Goal: Information Seeking & Learning: Learn about a topic

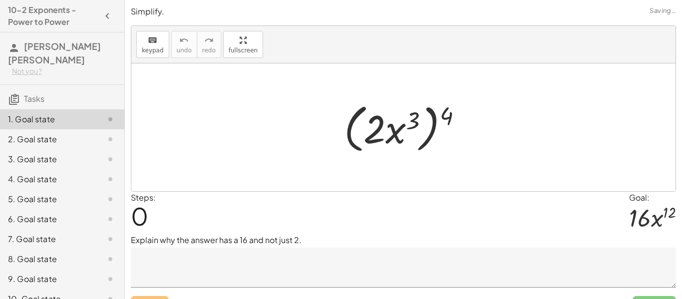
click at [144, 218] on span "0" at bounding box center [139, 216] width 17 height 30
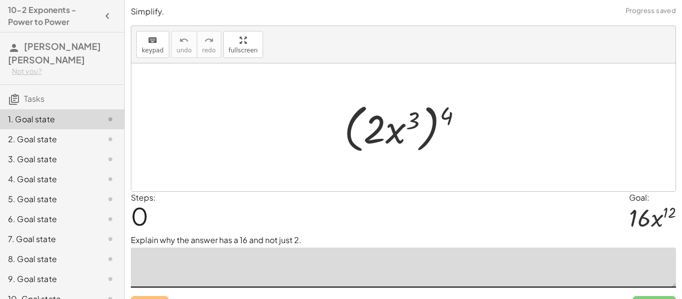
click at [219, 263] on textarea at bounding box center [403, 268] width 545 height 40
drag, startPoint x: 450, startPoint y: 121, endPoint x: 417, endPoint y: 121, distance: 32.4
click at [417, 121] on div at bounding box center [407, 127] width 136 height 57
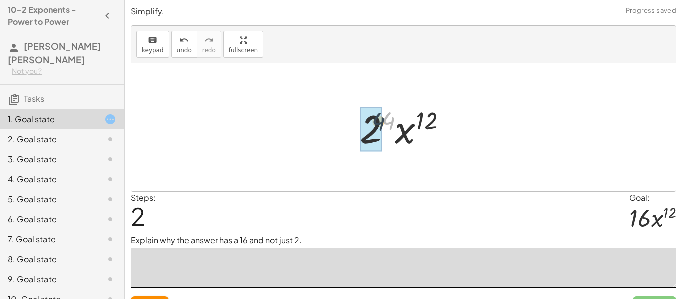
drag, startPoint x: 393, startPoint y: 123, endPoint x: 382, endPoint y: 124, distance: 11.0
click at [382, 124] on div at bounding box center [407, 127] width 104 height 51
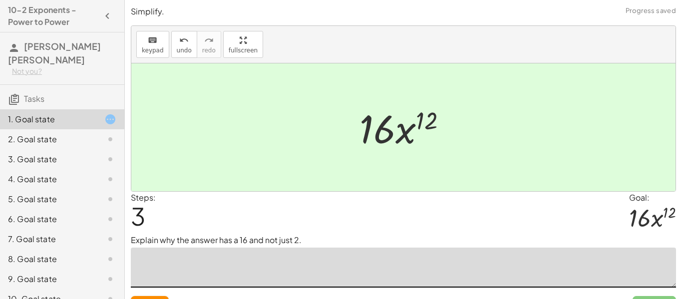
scroll to position [21, 0]
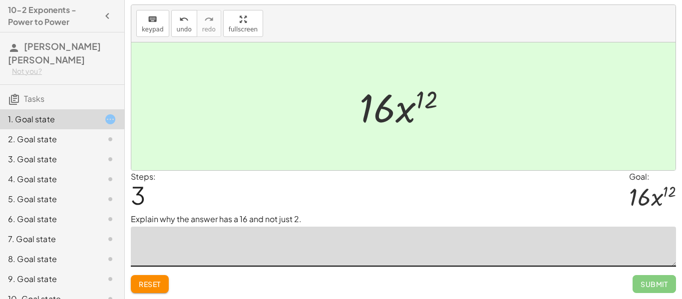
click at [158, 282] on span "Reset" at bounding box center [150, 284] width 22 height 9
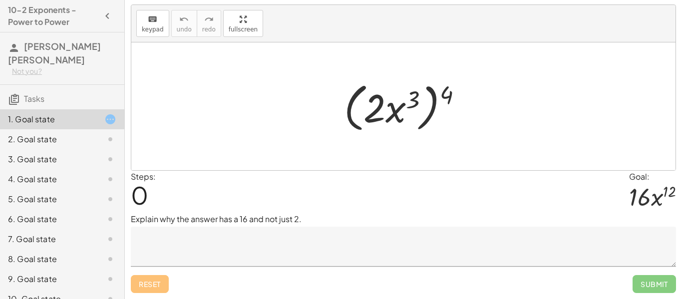
scroll to position [0, 0]
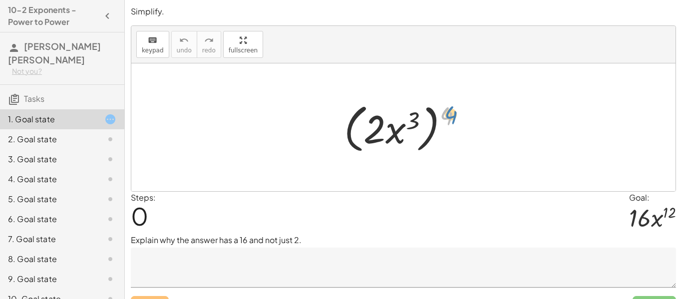
click at [452, 112] on div at bounding box center [407, 127] width 136 height 57
click at [273, 253] on textarea at bounding box center [403, 268] width 545 height 40
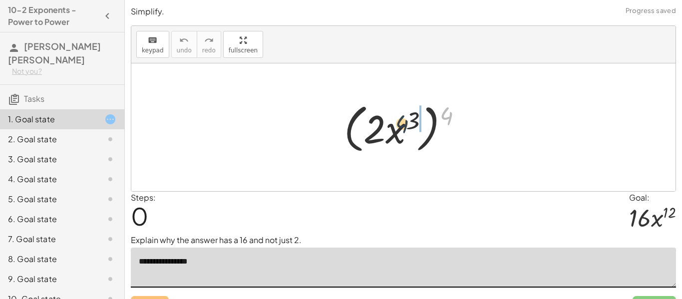
drag, startPoint x: 451, startPoint y: 114, endPoint x: 405, endPoint y: 122, distance: 46.2
click at [405, 122] on div at bounding box center [407, 127] width 136 height 57
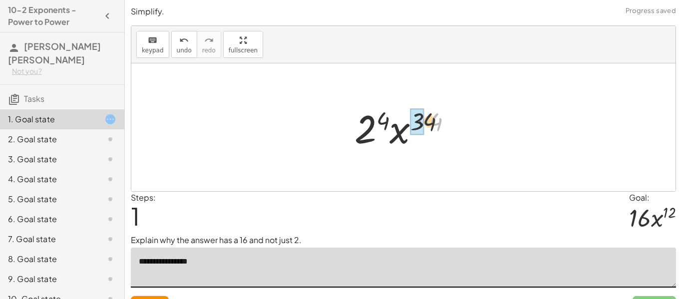
drag, startPoint x: 442, startPoint y: 118, endPoint x: 422, endPoint y: 117, distance: 20.0
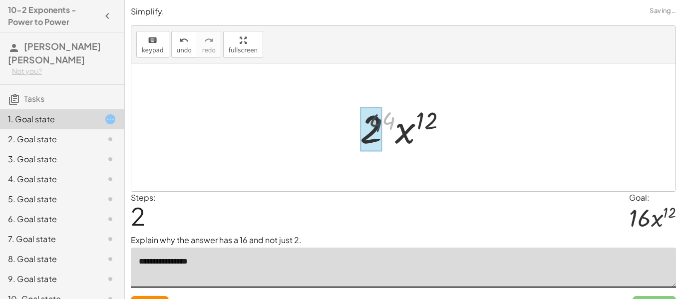
drag, startPoint x: 384, startPoint y: 120, endPoint x: 370, endPoint y: 122, distance: 13.6
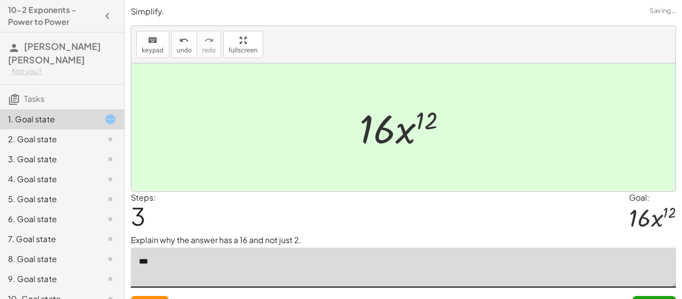
type textarea "*"
click at [142, 262] on textarea "**********" at bounding box center [403, 268] width 545 height 40
click at [317, 270] on textarea "**********" at bounding box center [403, 268] width 545 height 40
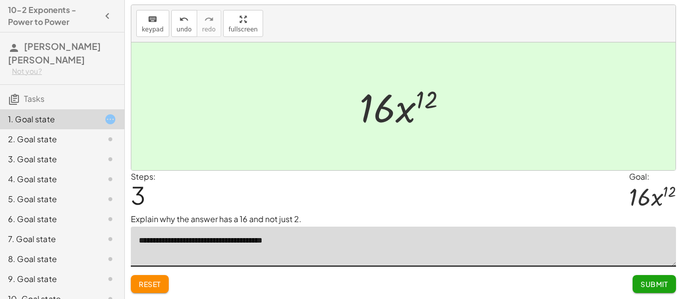
type textarea "**********"
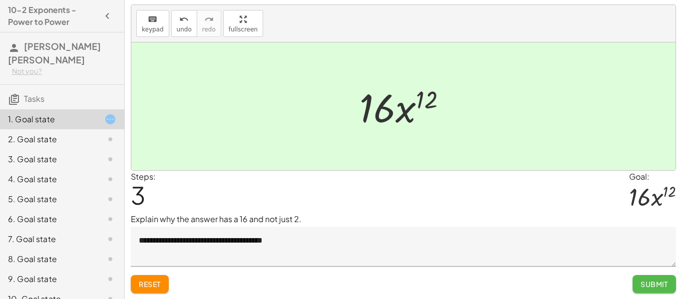
click at [656, 292] on button "Submit" at bounding box center [653, 284] width 43 height 18
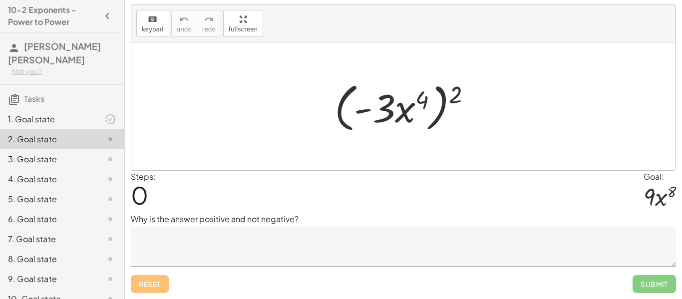
click at [385, 246] on textarea at bounding box center [403, 247] width 545 height 40
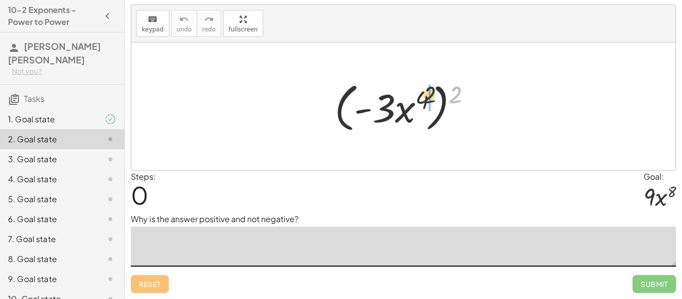
drag, startPoint x: 452, startPoint y: 99, endPoint x: 414, endPoint y: 101, distance: 37.5
click at [414, 101] on div at bounding box center [406, 106] width 155 height 57
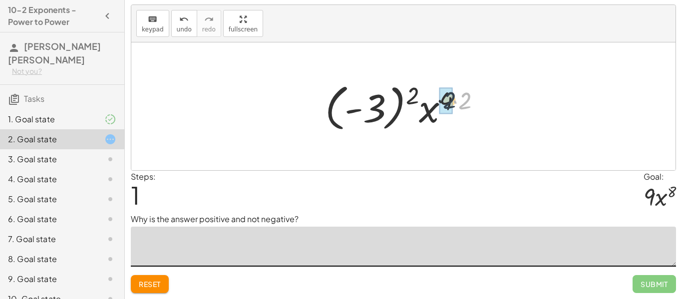
drag, startPoint x: 463, startPoint y: 95, endPoint x: 444, endPoint y: 96, distance: 19.0
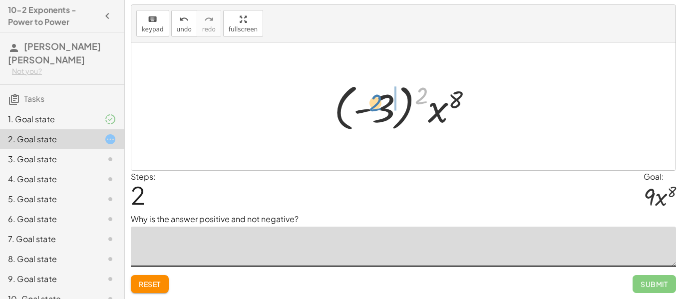
drag, startPoint x: 427, startPoint y: 92, endPoint x: 383, endPoint y: 101, distance: 45.3
click at [383, 101] on div at bounding box center [407, 106] width 156 height 55
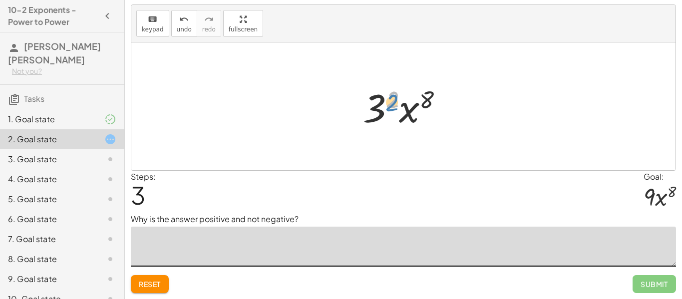
click at [396, 108] on div at bounding box center [407, 106] width 98 height 51
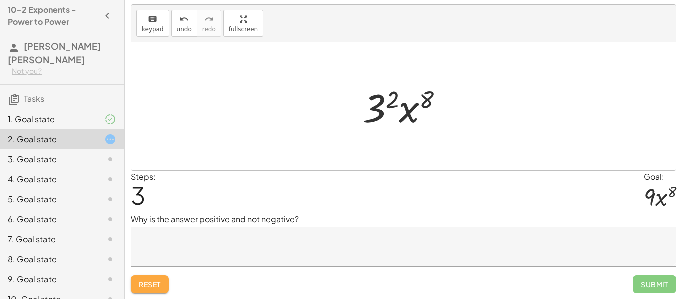
click at [152, 290] on button "Reset" at bounding box center [150, 284] width 38 height 18
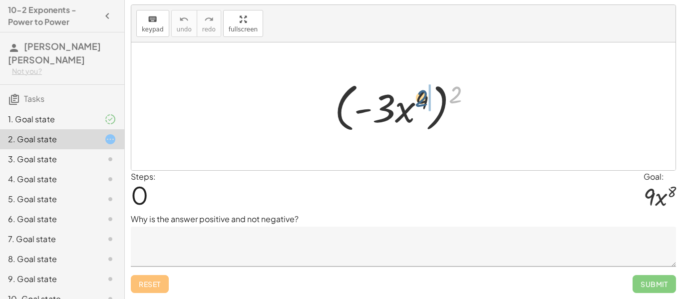
drag, startPoint x: 456, startPoint y: 103, endPoint x: 416, endPoint y: 109, distance: 39.8
click at [416, 109] on div at bounding box center [406, 106] width 155 height 57
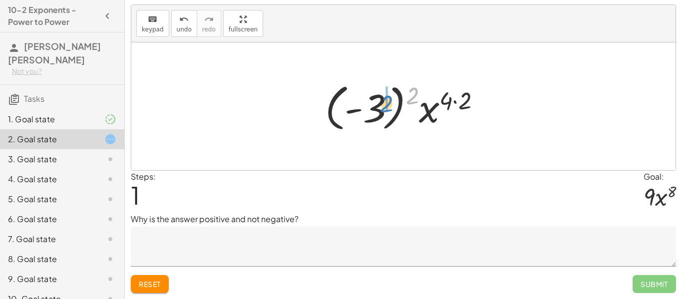
drag, startPoint x: 415, startPoint y: 97, endPoint x: 388, endPoint y: 105, distance: 27.6
click at [388, 105] on div at bounding box center [407, 106] width 174 height 55
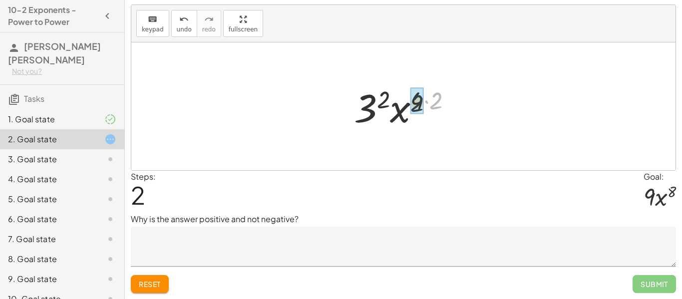
drag, startPoint x: 439, startPoint y: 103, endPoint x: 410, endPoint y: 106, distance: 28.6
drag, startPoint x: 412, startPoint y: 106, endPoint x: 439, endPoint y: 110, distance: 27.7
click at [268, 238] on textarea at bounding box center [403, 247] width 545 height 40
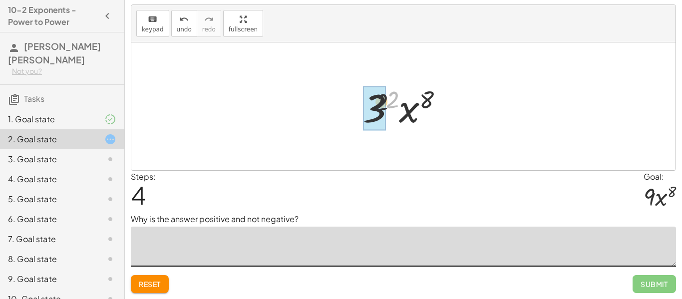
drag, startPoint x: 390, startPoint y: 104, endPoint x: 375, endPoint y: 108, distance: 15.0
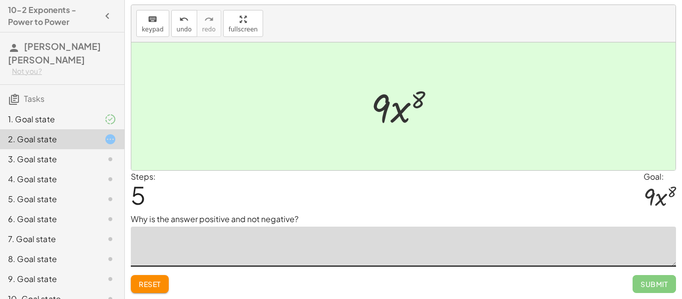
click at [282, 237] on textarea at bounding box center [403, 247] width 545 height 40
type textarea "******"
click at [167, 240] on textarea "**********" at bounding box center [403, 247] width 545 height 40
click at [179, 243] on textarea "**********" at bounding box center [403, 247] width 545 height 40
click at [244, 244] on textarea "**********" at bounding box center [403, 247] width 545 height 40
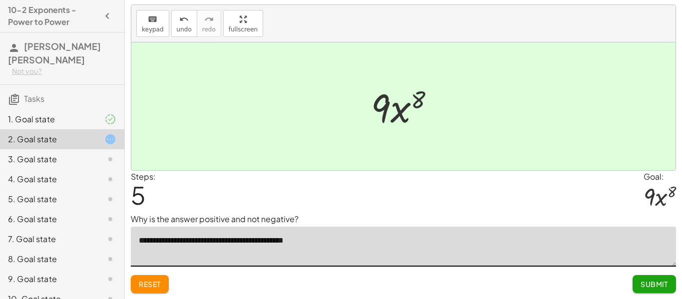
click at [226, 239] on textarea "**********" at bounding box center [403, 247] width 545 height 40
click at [210, 241] on textarea "**********" at bounding box center [403, 247] width 545 height 40
click at [286, 240] on textarea "**********" at bounding box center [403, 247] width 545 height 40
click at [215, 241] on textarea "**********" at bounding box center [403, 247] width 545 height 40
click at [243, 240] on textarea "**********" at bounding box center [403, 247] width 545 height 40
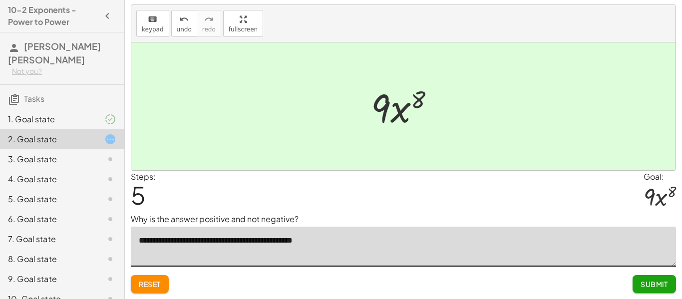
type textarea "**********"
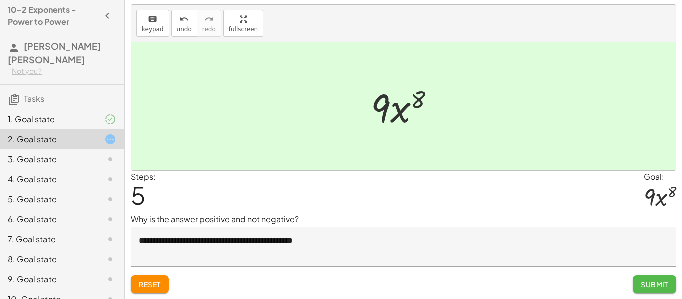
click at [650, 286] on span "Submit" at bounding box center [653, 284] width 27 height 9
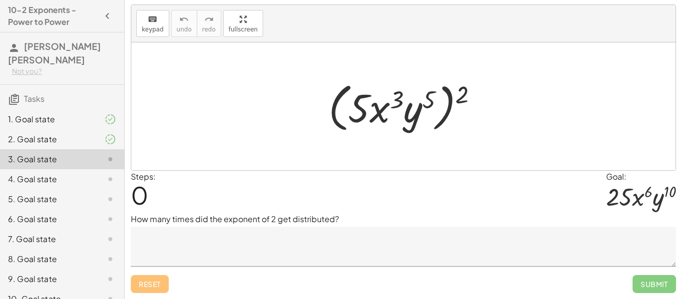
click at [314, 43] on div at bounding box center [403, 106] width 544 height 128
drag, startPoint x: 458, startPoint y: 94, endPoint x: 425, endPoint y: 95, distance: 32.5
click at [425, 95] on div at bounding box center [406, 106] width 167 height 57
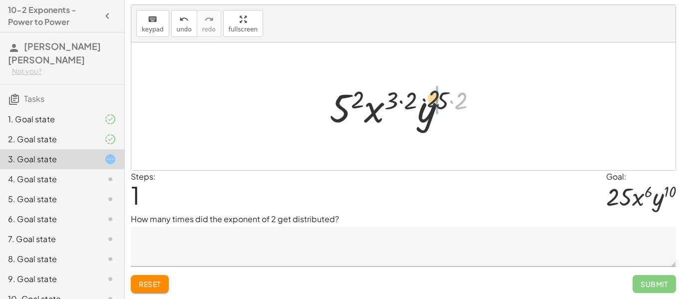
drag, startPoint x: 463, startPoint y: 100, endPoint x: 435, endPoint y: 98, distance: 28.5
click at [435, 98] on div at bounding box center [407, 106] width 166 height 51
drag, startPoint x: 455, startPoint y: 100, endPoint x: 441, endPoint y: 100, distance: 14.0
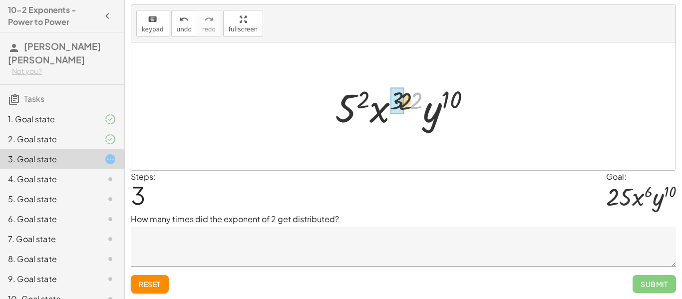
drag, startPoint x: 421, startPoint y: 102, endPoint x: 404, endPoint y: 102, distance: 16.5
click at [404, 102] on div at bounding box center [407, 106] width 154 height 51
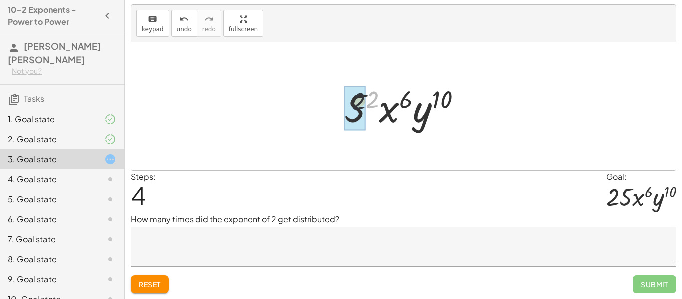
drag, startPoint x: 378, startPoint y: 101, endPoint x: 364, endPoint y: 103, distance: 14.1
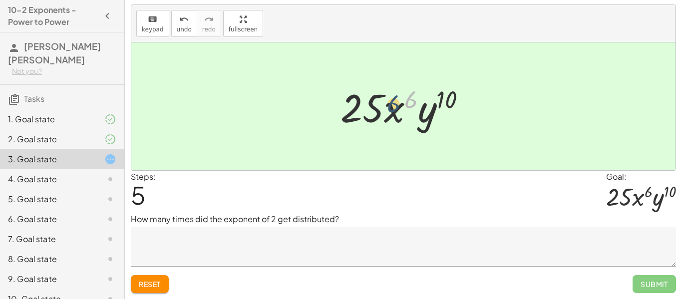
drag, startPoint x: 406, startPoint y: 100, endPoint x: 376, endPoint y: 106, distance: 31.0
click at [376, 106] on div at bounding box center [407, 106] width 144 height 51
click at [146, 280] on span "Reset" at bounding box center [150, 284] width 22 height 9
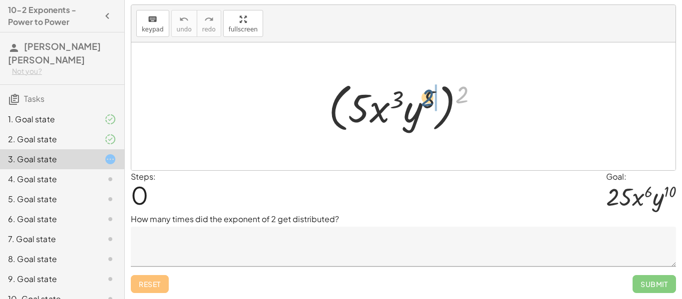
drag, startPoint x: 466, startPoint y: 95, endPoint x: 431, endPoint y: 98, distance: 35.1
click at [431, 98] on div at bounding box center [406, 106] width 167 height 57
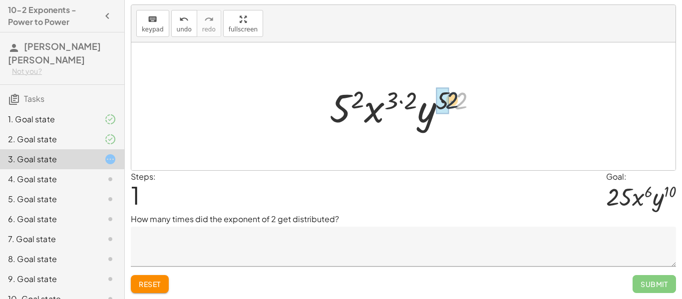
drag, startPoint x: 463, startPoint y: 100, endPoint x: 447, endPoint y: 99, distance: 16.0
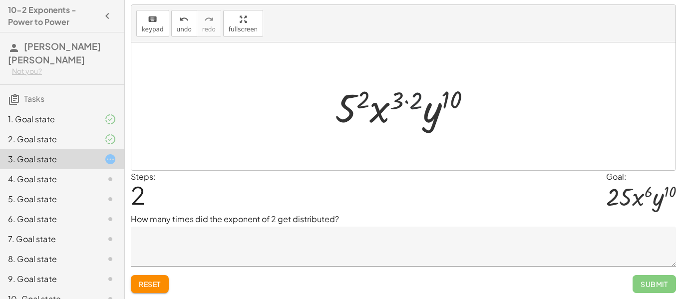
drag, startPoint x: 422, startPoint y: 102, endPoint x: 408, endPoint y: 102, distance: 14.0
click at [408, 102] on div at bounding box center [407, 106] width 154 height 51
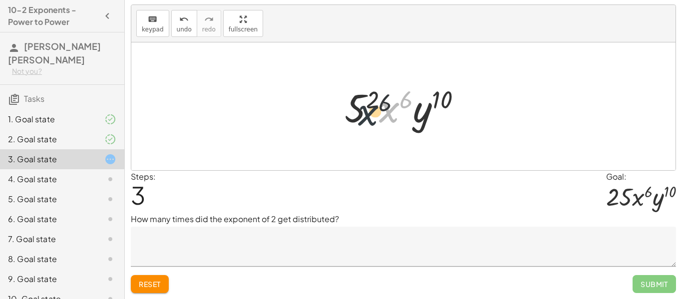
drag, startPoint x: 382, startPoint y: 100, endPoint x: 359, endPoint y: 103, distance: 22.7
click at [359, 103] on div at bounding box center [406, 106] width 135 height 51
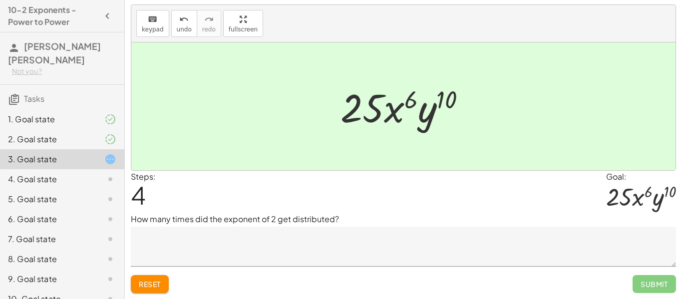
click at [209, 239] on textarea at bounding box center [403, 247] width 545 height 40
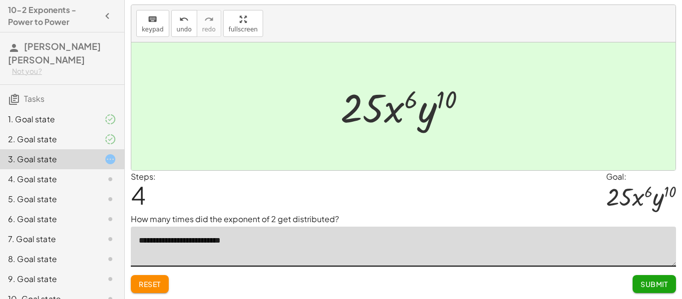
click at [165, 239] on textarea "**********" at bounding box center [403, 247] width 545 height 40
click at [258, 238] on textarea "**********" at bounding box center [403, 247] width 545 height 40
type textarea "**********"
click at [637, 286] on button "Submit" at bounding box center [653, 284] width 43 height 18
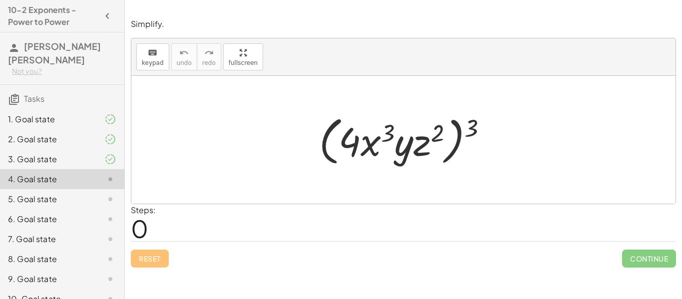
scroll to position [41, 0]
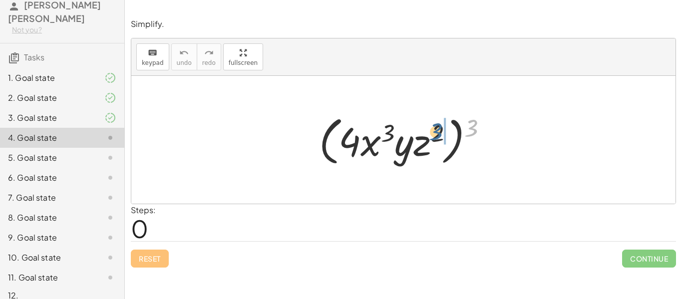
drag, startPoint x: 478, startPoint y: 131, endPoint x: 440, endPoint y: 137, distance: 37.9
click at [440, 137] on div at bounding box center [407, 139] width 186 height 57
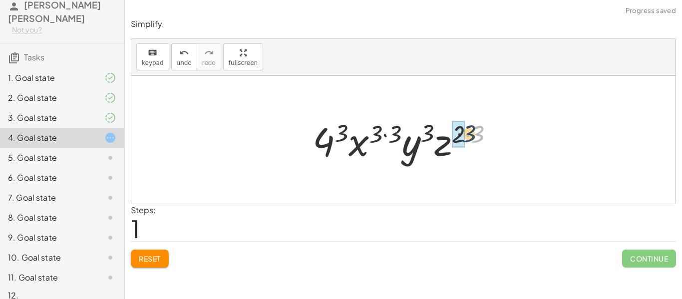
drag, startPoint x: 475, startPoint y: 135, endPoint x: 456, endPoint y: 135, distance: 19.5
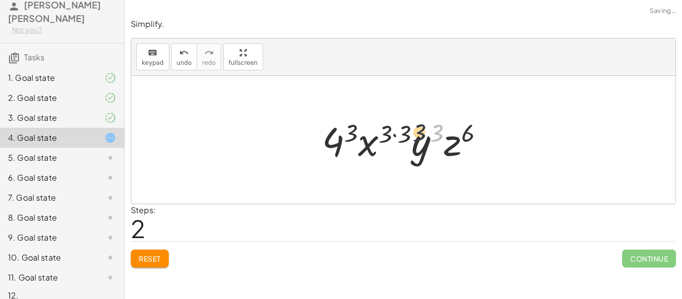
drag, startPoint x: 443, startPoint y: 135, endPoint x: 409, endPoint y: 136, distance: 34.0
click at [409, 136] on div at bounding box center [407, 139] width 180 height 51
drag, startPoint x: 465, startPoint y: 135, endPoint x: 435, endPoint y: 137, distance: 30.0
click at [435, 137] on div at bounding box center [407, 139] width 180 height 51
drag, startPoint x: 406, startPoint y: 134, endPoint x: 395, endPoint y: 134, distance: 10.5
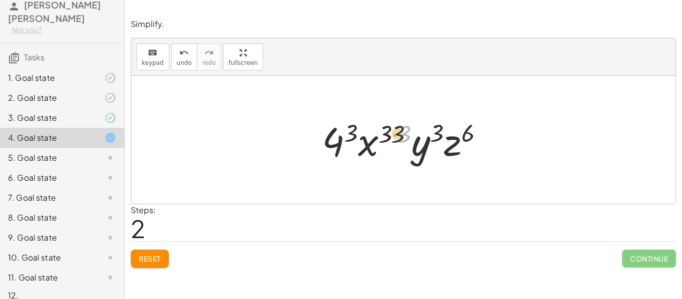
click at [395, 134] on div at bounding box center [407, 139] width 180 height 51
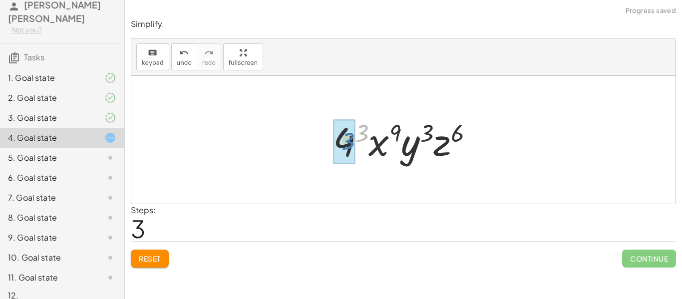
drag, startPoint x: 365, startPoint y: 134, endPoint x: 350, endPoint y: 142, distance: 16.5
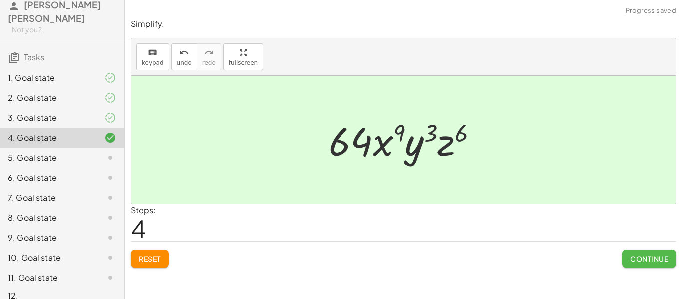
click at [644, 264] on button "Continue" at bounding box center [649, 259] width 54 height 18
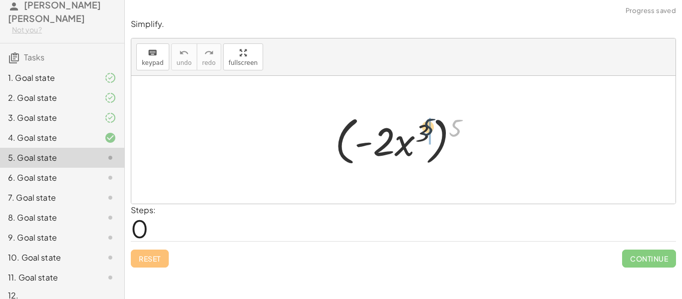
drag, startPoint x: 463, startPoint y: 133, endPoint x: 428, endPoint y: 134, distance: 35.0
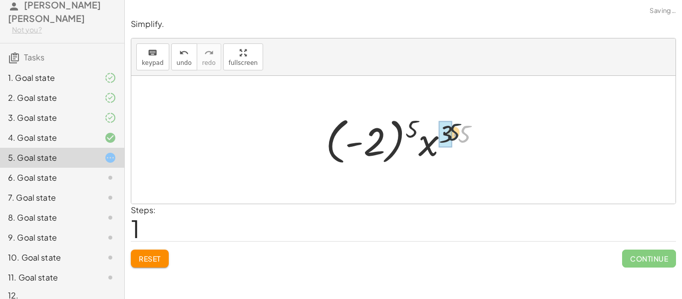
drag, startPoint x: 461, startPoint y: 132, endPoint x: 443, endPoint y: 130, distance: 18.1
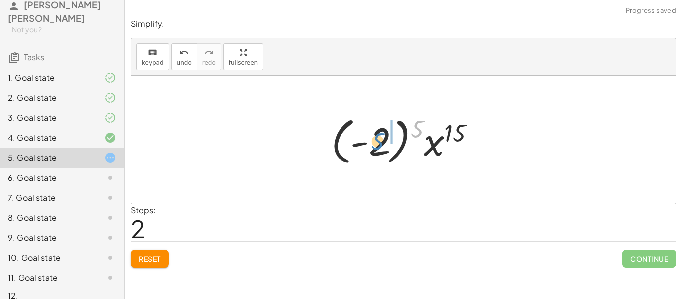
drag, startPoint x: 419, startPoint y: 125, endPoint x: 380, endPoint y: 137, distance: 40.7
click at [380, 137] on div at bounding box center [407, 139] width 162 height 55
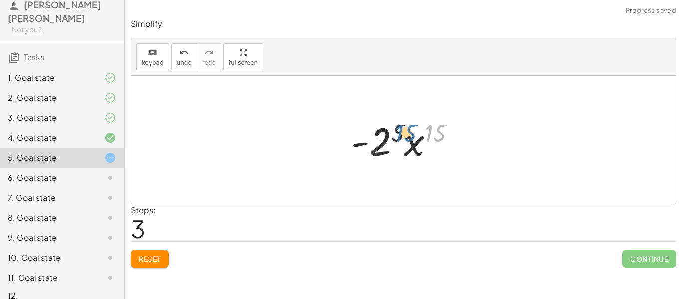
drag, startPoint x: 434, startPoint y: 134, endPoint x: 420, endPoint y: 133, distance: 14.5
click at [420, 133] on div at bounding box center [407, 139] width 122 height 51
click at [390, 140] on div at bounding box center [407, 139] width 122 height 51
drag, startPoint x: 414, startPoint y: 139, endPoint x: 378, endPoint y: 141, distance: 35.5
click at [378, 141] on div at bounding box center [407, 139] width 122 height 51
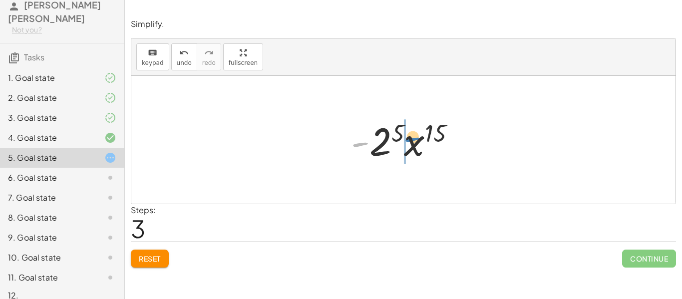
drag, startPoint x: 364, startPoint y: 143, endPoint x: 414, endPoint y: 138, distance: 50.7
click at [414, 138] on div at bounding box center [407, 139] width 122 height 51
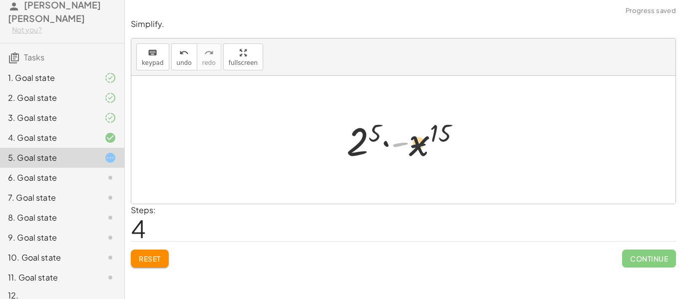
drag, startPoint x: 405, startPoint y: 145, endPoint x: 461, endPoint y: 148, distance: 56.5
click at [461, 148] on div at bounding box center [407, 139] width 132 height 51
drag, startPoint x: 400, startPoint y: 145, endPoint x: 349, endPoint y: 140, distance: 51.6
click at [349, 140] on div at bounding box center [407, 139] width 132 height 51
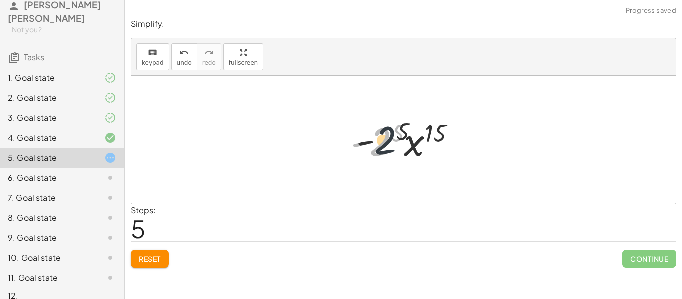
drag, startPoint x: 377, startPoint y: 140, endPoint x: 391, endPoint y: 136, distance: 15.0
click at [391, 136] on div at bounding box center [407, 139] width 122 height 51
drag, startPoint x: 429, startPoint y: 133, endPoint x: 406, endPoint y: 123, distance: 25.3
click at [406, 123] on div at bounding box center [407, 139] width 122 height 51
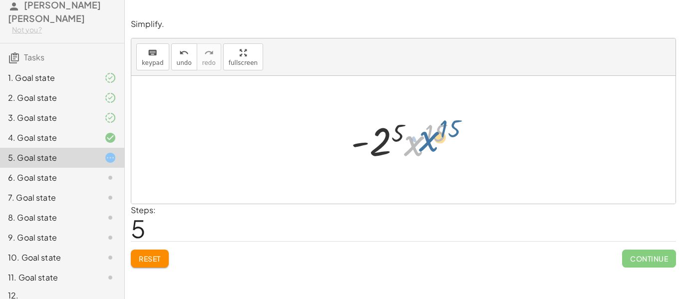
click at [416, 138] on div at bounding box center [407, 139] width 122 height 51
drag, startPoint x: 410, startPoint y: 142, endPoint x: 379, endPoint y: 140, distance: 31.0
click at [379, 140] on div at bounding box center [407, 139] width 122 height 51
click at [170, 254] on div "Reset Continue" at bounding box center [403, 254] width 545 height 26
click at [163, 254] on button "Reset" at bounding box center [150, 259] width 38 height 18
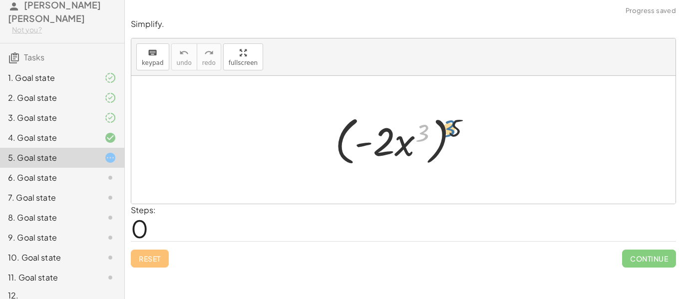
drag, startPoint x: 424, startPoint y: 131, endPoint x: 453, endPoint y: 126, distance: 29.8
click at [453, 126] on div at bounding box center [407, 139] width 154 height 57
drag, startPoint x: 451, startPoint y: 128, endPoint x: 414, endPoint y: 135, distance: 38.0
click at [414, 135] on div at bounding box center [407, 139] width 154 height 57
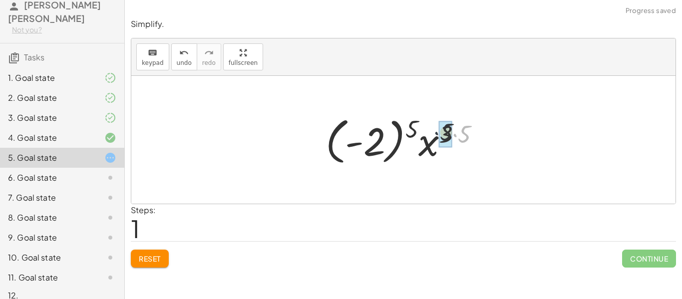
drag, startPoint x: 457, startPoint y: 136, endPoint x: 437, endPoint y: 135, distance: 20.5
click at [437, 135] on div at bounding box center [406, 139] width 173 height 55
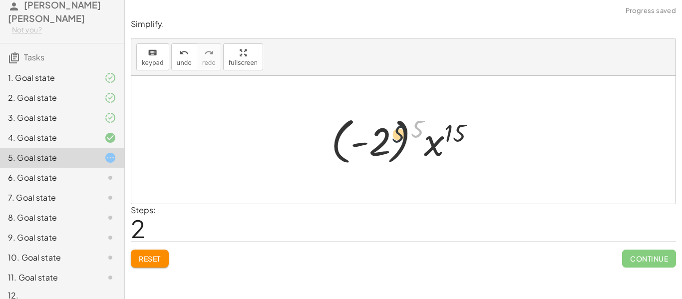
drag, startPoint x: 418, startPoint y: 130, endPoint x: 388, endPoint y: 141, distance: 32.5
click at [388, 141] on div at bounding box center [407, 139] width 162 height 55
click at [388, 141] on div at bounding box center [407, 139] width 122 height 51
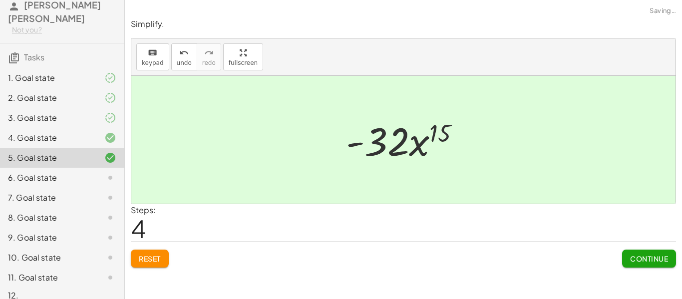
click at [634, 259] on span "Continue" at bounding box center [649, 258] width 38 height 9
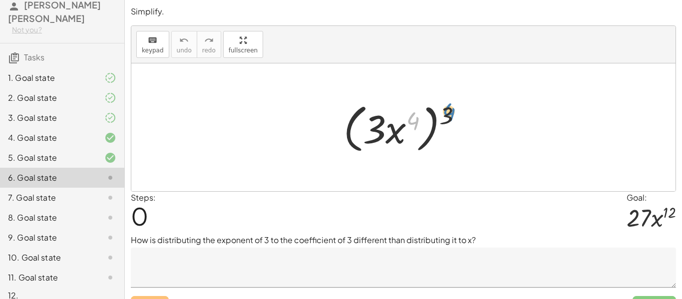
drag, startPoint x: 410, startPoint y: 128, endPoint x: 426, endPoint y: 124, distance: 16.5
click at [426, 124] on div at bounding box center [406, 127] width 137 height 57
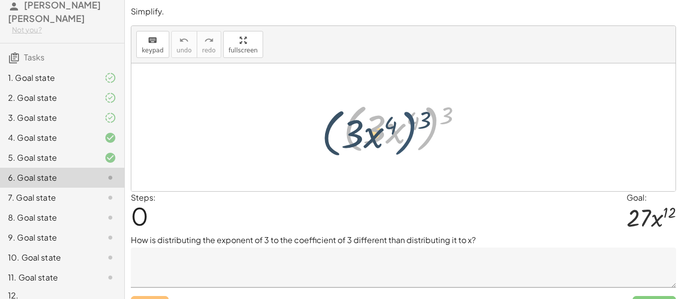
drag, startPoint x: 439, startPoint y: 122, endPoint x: 425, endPoint y: 124, distance: 14.6
click at [425, 124] on div at bounding box center [406, 127] width 137 height 57
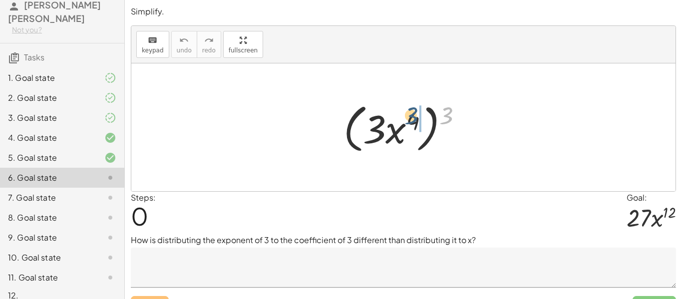
drag, startPoint x: 441, startPoint y: 124, endPoint x: 404, endPoint y: 125, distance: 36.5
click at [404, 125] on div at bounding box center [406, 127] width 137 height 57
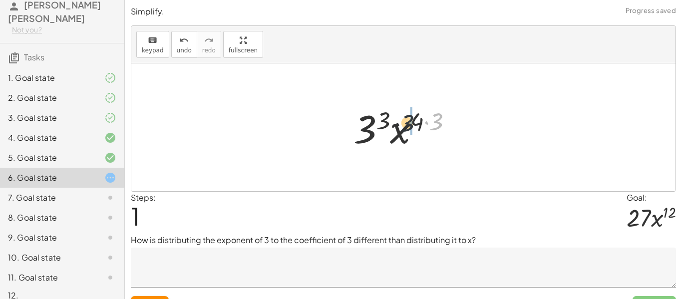
drag, startPoint x: 445, startPoint y: 128, endPoint x: 410, endPoint y: 130, distance: 35.0
drag, startPoint x: 428, startPoint y: 124, endPoint x: 415, endPoint y: 123, distance: 13.1
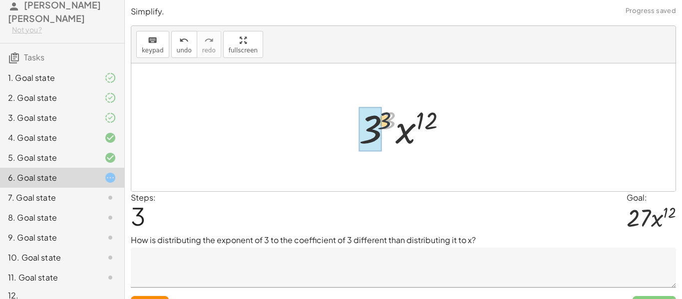
drag, startPoint x: 391, startPoint y: 125, endPoint x: 380, endPoint y: 126, distance: 11.6
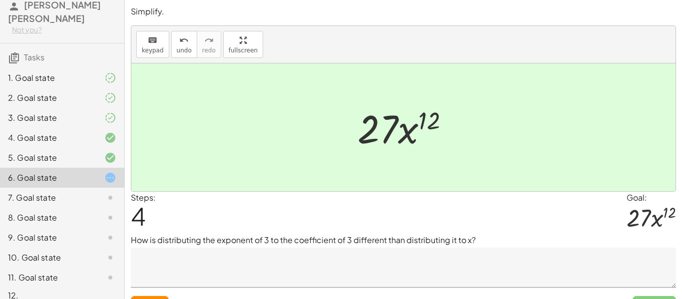
click at [35, 192] on div "7. Goal state" at bounding box center [48, 198] width 80 height 12
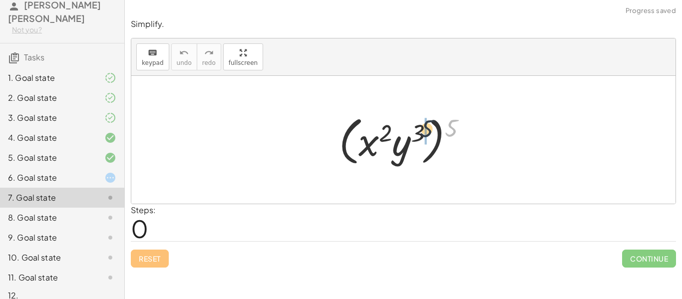
drag, startPoint x: 450, startPoint y: 136, endPoint x: 421, endPoint y: 138, distance: 28.5
click at [421, 138] on div at bounding box center [407, 139] width 146 height 57
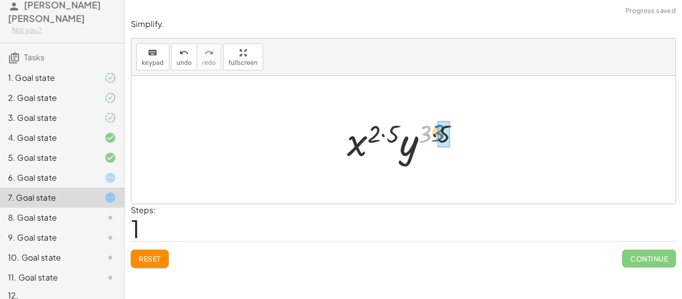
drag, startPoint x: 431, startPoint y: 135, endPoint x: 445, endPoint y: 134, distance: 14.5
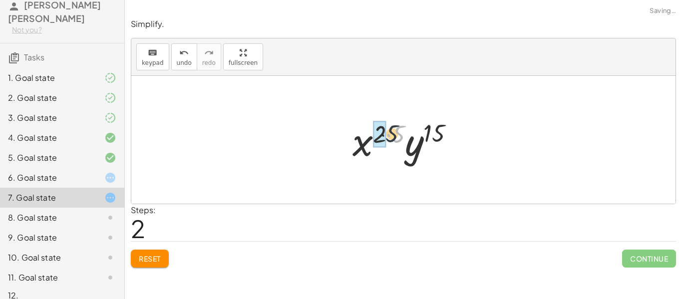
drag, startPoint x: 398, startPoint y: 132, endPoint x: 381, endPoint y: 133, distance: 16.5
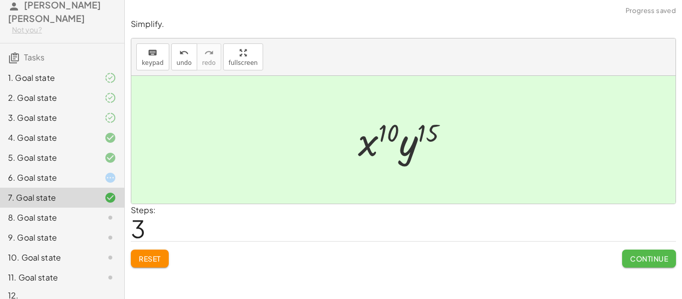
click at [651, 262] on span "Continue" at bounding box center [649, 258] width 38 height 9
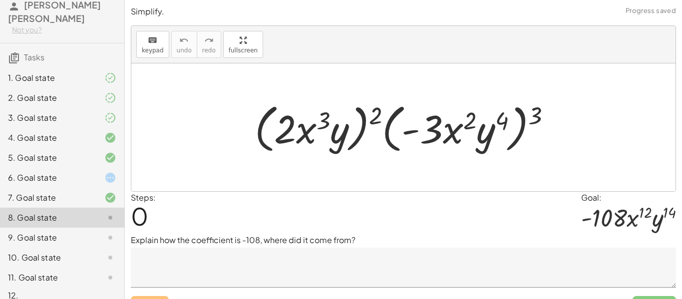
click at [107, 232] on icon at bounding box center [110, 238] width 12 height 12
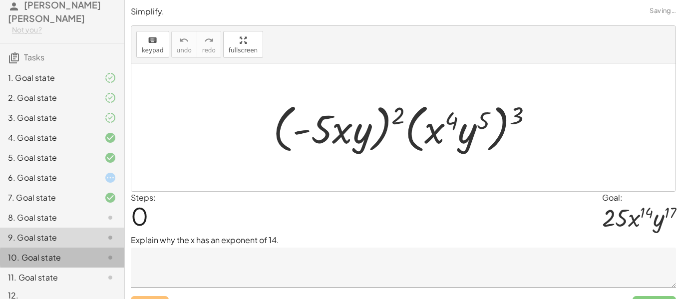
click at [91, 252] on div at bounding box center [102, 258] width 28 height 12
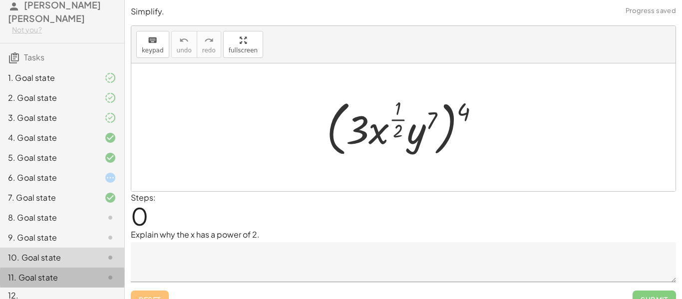
click at [86, 268] on div "11. Goal state" at bounding box center [62, 278] width 124 height 20
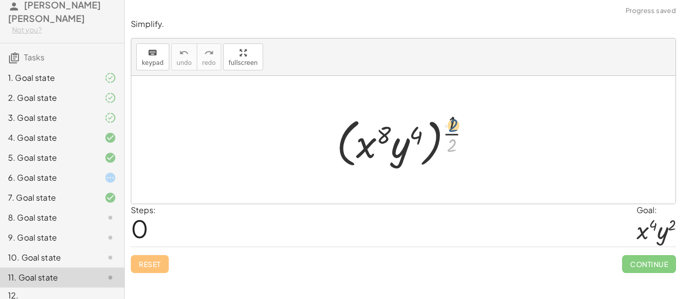
drag, startPoint x: 451, startPoint y: 140, endPoint x: 452, endPoint y: 120, distance: 20.0
click at [452, 120] on div at bounding box center [406, 140] width 151 height 62
drag, startPoint x: 452, startPoint y: 121, endPoint x: 452, endPoint y: 141, distance: 20.0
drag, startPoint x: 452, startPoint y: 129, endPoint x: 453, endPoint y: 142, distance: 13.5
click at [453, 142] on div at bounding box center [406, 140] width 151 height 62
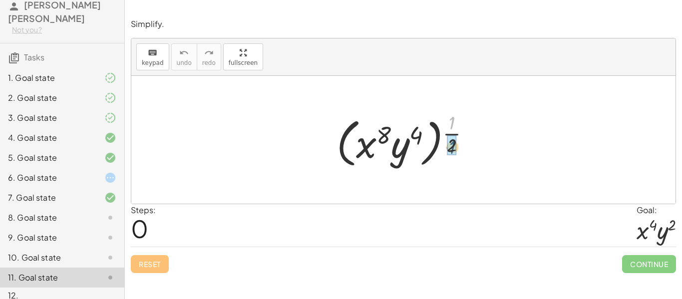
drag, startPoint x: 451, startPoint y: 124, endPoint x: 452, endPoint y: 148, distance: 24.5
drag, startPoint x: 452, startPoint y: 146, endPoint x: 417, endPoint y: 138, distance: 36.3
click at [417, 138] on div at bounding box center [406, 140] width 151 height 62
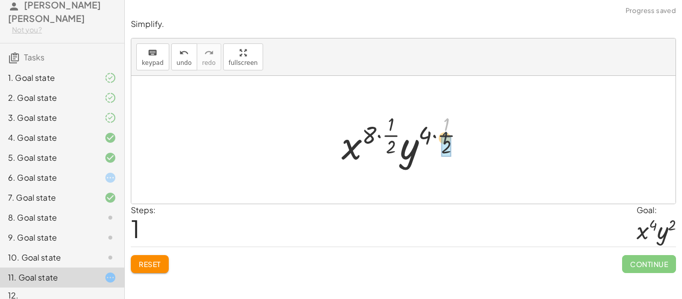
drag, startPoint x: 448, startPoint y: 127, endPoint x: 446, endPoint y: 143, distance: 16.7
drag, startPoint x: 449, startPoint y: 121, endPoint x: 429, endPoint y: 129, distance: 21.7
click at [429, 129] on div at bounding box center [406, 139] width 141 height 59
drag, startPoint x: 449, startPoint y: 137, endPoint x: 433, endPoint y: 137, distance: 16.0
click at [433, 137] on div at bounding box center [406, 139] width 141 height 59
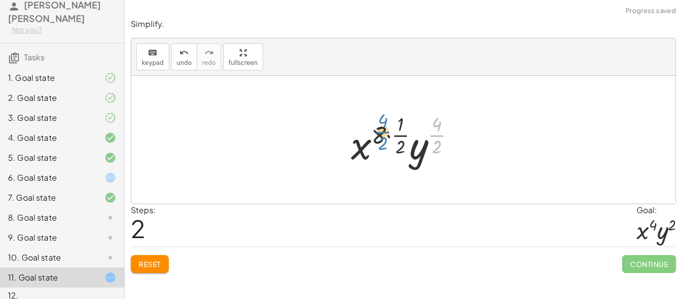
drag, startPoint x: 441, startPoint y: 134, endPoint x: 384, endPoint y: 131, distance: 57.0
click at [384, 131] on div at bounding box center [407, 139] width 122 height 59
drag, startPoint x: 397, startPoint y: 132, endPoint x: 380, endPoint y: 133, distance: 17.0
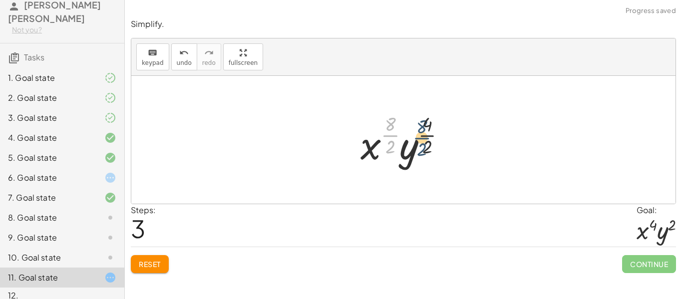
drag, startPoint x: 390, startPoint y: 135, endPoint x: 426, endPoint y: 138, distance: 36.0
click at [426, 138] on div at bounding box center [406, 139] width 103 height 59
drag, startPoint x: 387, startPoint y: 136, endPoint x: 382, endPoint y: 132, distance: 6.7
click at [382, 132] on div at bounding box center [406, 139] width 103 height 59
drag, startPoint x: 421, startPoint y: 135, endPoint x: 408, endPoint y: 149, distance: 19.4
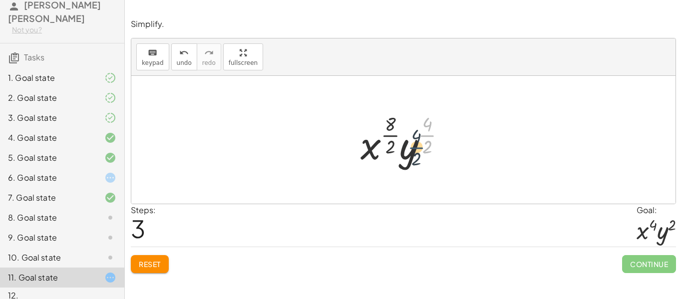
click at [408, 149] on div at bounding box center [406, 139] width 103 height 59
drag, startPoint x: 412, startPoint y: 144, endPoint x: 376, endPoint y: 141, distance: 36.5
click at [376, 141] on div at bounding box center [406, 139] width 103 height 59
drag, startPoint x: 387, startPoint y: 150, endPoint x: 387, endPoint y: 127, distance: 23.5
drag, startPoint x: 422, startPoint y: 129, endPoint x: 421, endPoint y: 146, distance: 17.5
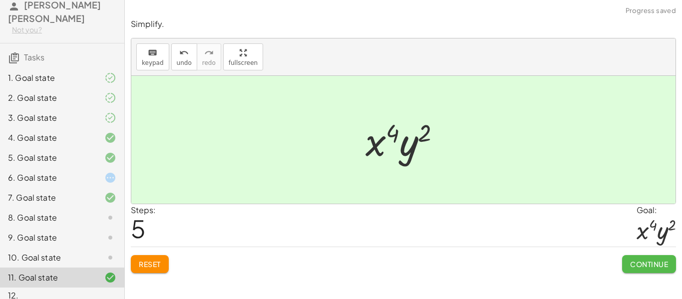
click at [647, 271] on button "Continue" at bounding box center [649, 264] width 54 height 18
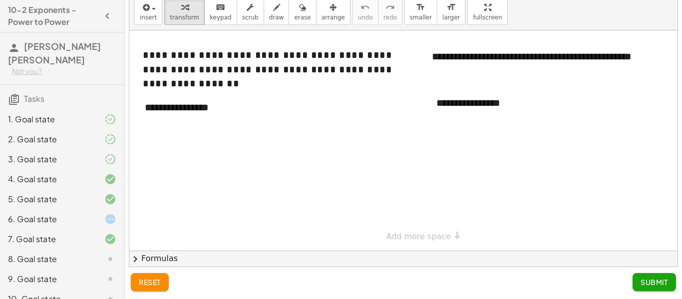
scroll to position [0, 0]
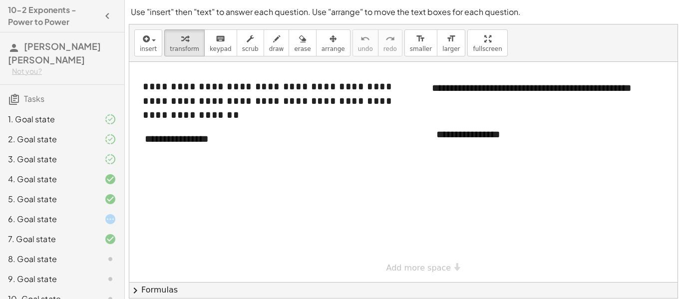
click at [100, 213] on div at bounding box center [102, 219] width 28 height 12
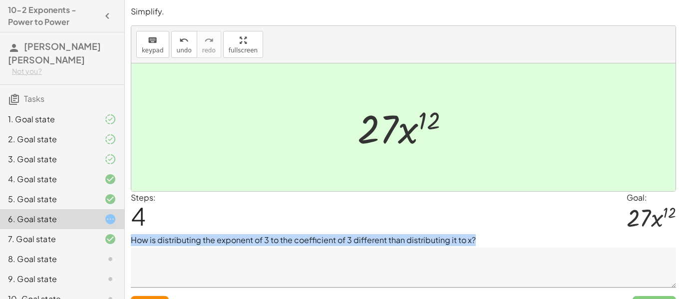
drag, startPoint x: 128, startPoint y: 241, endPoint x: 558, endPoint y: 249, distance: 429.8
click at [0, 0] on div "Simplify. keyboard keypad undo undo redo redo fullscreen ( · 3 · x 4 ) 3 · 3 3 …" at bounding box center [0, 0] width 0 height 0
copy div "How is distributing the exponent of 3 to the coefficient of 3 different than di…"
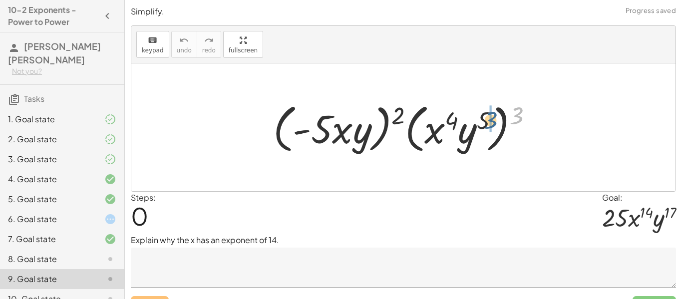
drag, startPoint x: 510, startPoint y: 114, endPoint x: 479, endPoint y: 119, distance: 31.3
click at [479, 119] on div at bounding box center [407, 127] width 278 height 57
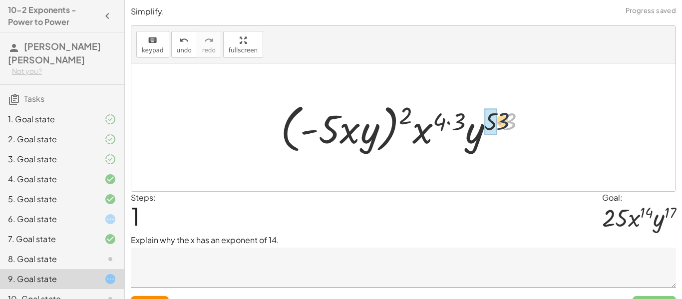
drag, startPoint x: 519, startPoint y: 127, endPoint x: 499, endPoint y: 124, distance: 20.2
click at [499, 124] on div at bounding box center [407, 127] width 263 height 57
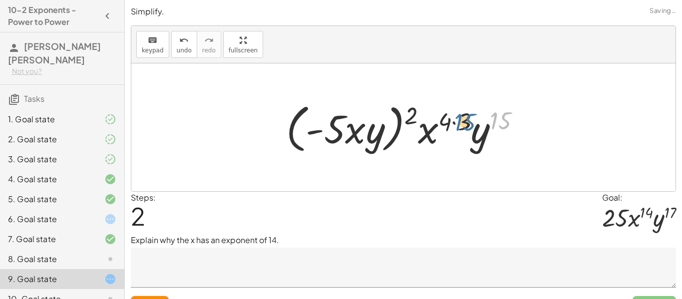
drag, startPoint x: 505, startPoint y: 122, endPoint x: 470, endPoint y: 124, distance: 35.5
click at [470, 124] on div at bounding box center [407, 127] width 252 height 57
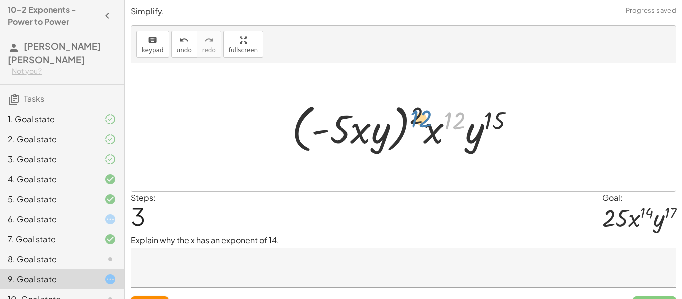
drag, startPoint x: 453, startPoint y: 125, endPoint x: 434, endPoint y: 126, distance: 19.0
click at [434, 126] on div at bounding box center [407, 127] width 241 height 57
drag, startPoint x: 417, startPoint y: 120, endPoint x: 453, endPoint y: 123, distance: 36.6
click at [453, 123] on div at bounding box center [407, 127] width 241 height 57
drag, startPoint x: 386, startPoint y: 132, endPoint x: 364, endPoint y: 128, distance: 22.2
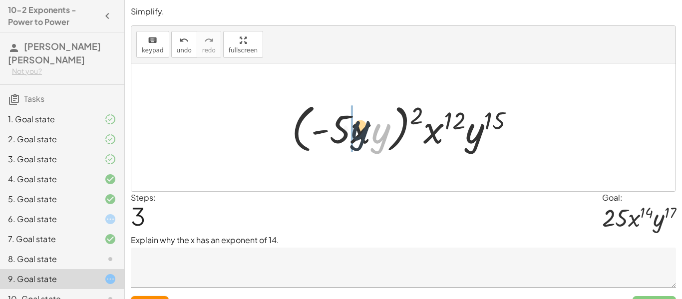
click at [364, 128] on div at bounding box center [407, 127] width 241 height 57
drag, startPoint x: 338, startPoint y: 127, endPoint x: 347, endPoint y: 134, distance: 11.4
click at [347, 134] on div at bounding box center [407, 127] width 241 height 57
drag, startPoint x: 417, startPoint y: 114, endPoint x: 396, endPoint y: 114, distance: 21.0
click at [396, 114] on div at bounding box center [407, 127] width 241 height 57
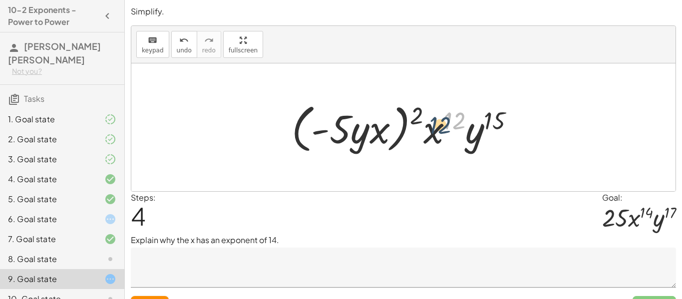
drag, startPoint x: 461, startPoint y: 120, endPoint x: 446, endPoint y: 125, distance: 15.6
click at [446, 125] on div at bounding box center [407, 127] width 241 height 57
click at [499, 121] on div at bounding box center [407, 127] width 241 height 57
drag, startPoint x: 419, startPoint y: 118, endPoint x: 499, endPoint y: 117, distance: 80.4
click at [499, 117] on div at bounding box center [407, 127] width 241 height 57
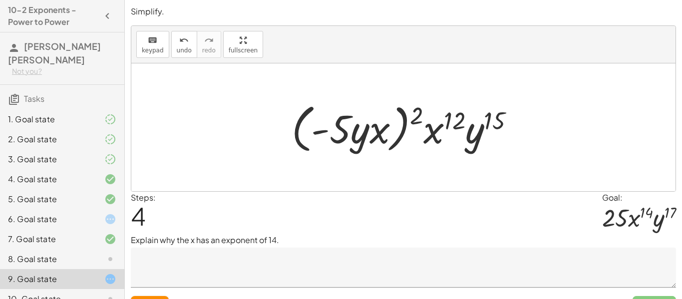
click at [160, 295] on div "Reset Submit" at bounding box center [403, 301] width 545 height 26
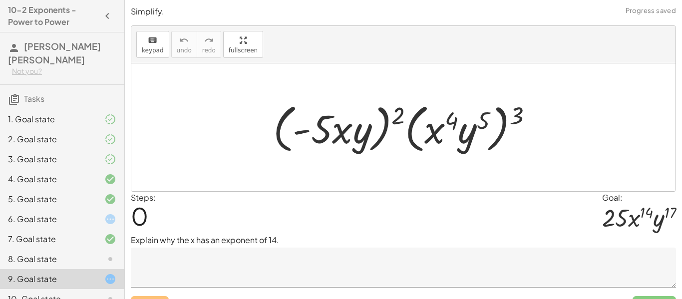
scroll to position [21, 0]
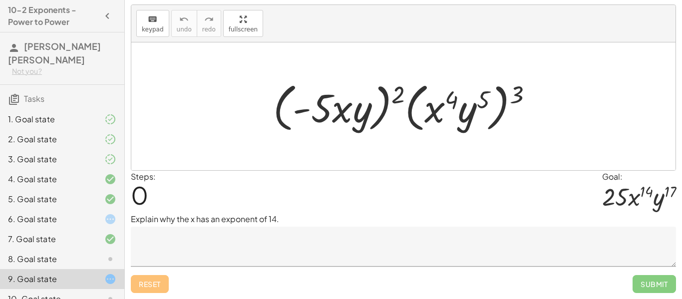
click at [150, 278] on div "Reset Submit" at bounding box center [403, 280] width 545 height 26
drag, startPoint x: 446, startPoint y: 95, endPoint x: 435, endPoint y: 93, distance: 11.7
click at [435, 93] on div at bounding box center [407, 106] width 278 height 57
click at [475, 106] on div at bounding box center [407, 106] width 278 height 57
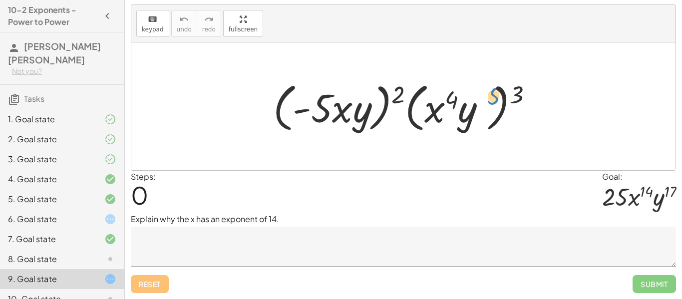
drag, startPoint x: 498, startPoint y: 98, endPoint x: 484, endPoint y: 100, distance: 13.6
click at [484, 100] on div at bounding box center [407, 106] width 278 height 57
drag, startPoint x: 511, startPoint y: 94, endPoint x: 480, endPoint y: 96, distance: 30.5
click at [480, 96] on div at bounding box center [407, 106] width 278 height 57
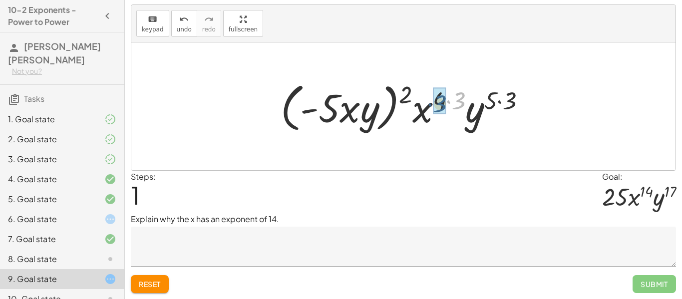
drag, startPoint x: 457, startPoint y: 97, endPoint x: 438, endPoint y: 100, distance: 19.2
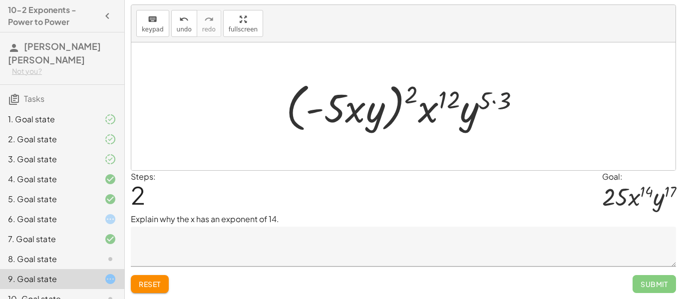
drag, startPoint x: 507, startPoint y: 99, endPoint x: 495, endPoint y: 101, distance: 12.1
click at [495, 101] on div at bounding box center [407, 106] width 252 height 57
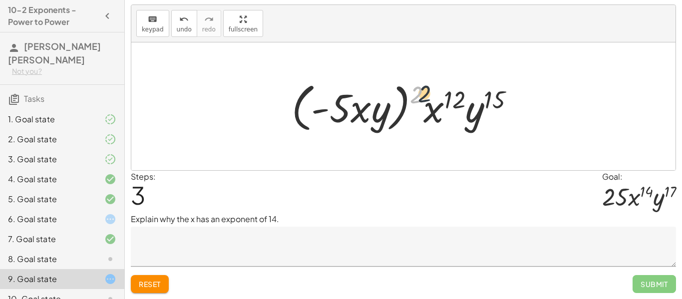
drag, startPoint x: 417, startPoint y: 91, endPoint x: 461, endPoint y: 94, distance: 44.5
click at [461, 94] on div at bounding box center [407, 106] width 241 height 57
drag, startPoint x: 456, startPoint y: 95, endPoint x: 414, endPoint y: 90, distance: 42.2
click at [414, 90] on div at bounding box center [407, 106] width 241 height 57
drag, startPoint x: 423, startPoint y: 105, endPoint x: 407, endPoint y: 83, distance: 27.2
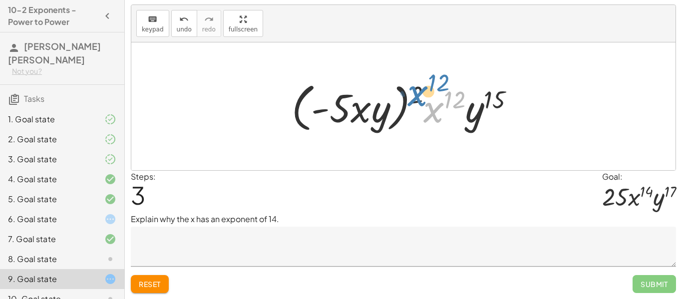
click at [407, 83] on div at bounding box center [407, 106] width 241 height 57
drag, startPoint x: 485, startPoint y: 106, endPoint x: 401, endPoint y: 106, distance: 83.9
click at [401, 106] on div at bounding box center [407, 106] width 241 height 57
click at [155, 280] on span "Reset" at bounding box center [150, 284] width 22 height 9
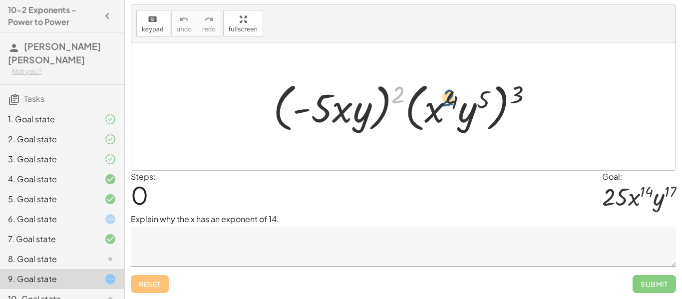
drag, startPoint x: 402, startPoint y: 95, endPoint x: 454, endPoint y: 98, distance: 51.5
click at [454, 98] on div at bounding box center [407, 106] width 278 height 57
drag, startPoint x: 449, startPoint y: 96, endPoint x: 370, endPoint y: 91, distance: 79.0
click at [370, 91] on div at bounding box center [407, 106] width 278 height 57
drag, startPoint x: 481, startPoint y: 93, endPoint x: 403, endPoint y: 90, distance: 77.9
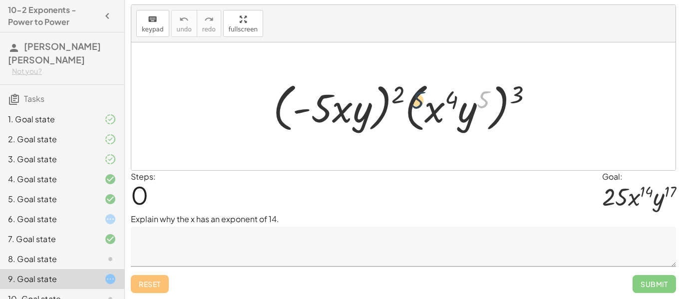
click at [403, 90] on div at bounding box center [407, 106] width 278 height 57
drag, startPoint x: 489, startPoint y: 103, endPoint x: 509, endPoint y: 99, distance: 21.0
click at [509, 99] on div at bounding box center [407, 106] width 278 height 57
drag, startPoint x: 514, startPoint y: 98, endPoint x: 403, endPoint y: 92, distance: 111.4
click at [403, 92] on div at bounding box center [407, 106] width 278 height 57
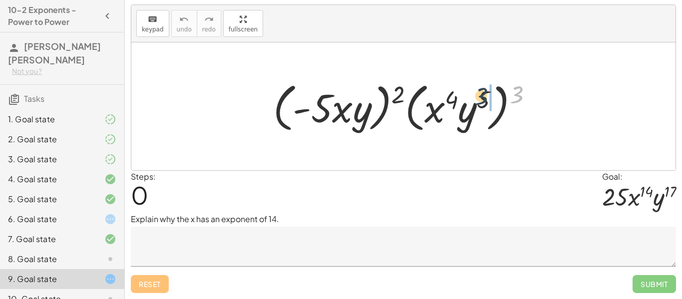
drag, startPoint x: 513, startPoint y: 93, endPoint x: 477, endPoint y: 94, distance: 36.0
click at [477, 94] on div at bounding box center [407, 106] width 278 height 57
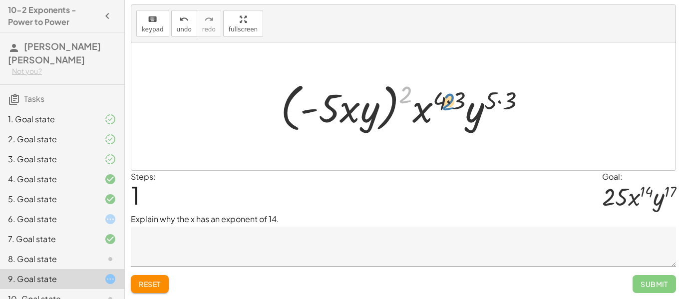
drag, startPoint x: 402, startPoint y: 89, endPoint x: 448, endPoint y: 91, distance: 45.5
click at [448, 91] on div at bounding box center [407, 106] width 263 height 57
click at [462, 101] on div at bounding box center [407, 106] width 263 height 57
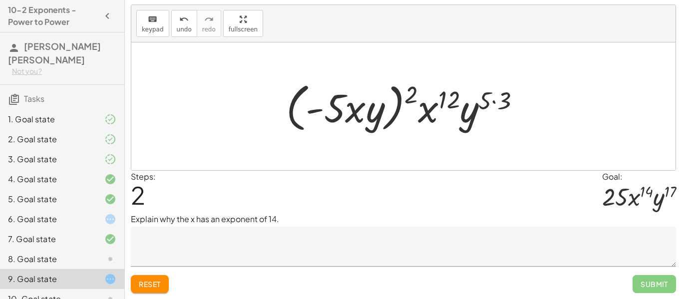
click at [486, 96] on div at bounding box center [407, 106] width 252 height 57
click at [490, 95] on div at bounding box center [407, 106] width 252 height 57
click at [501, 99] on div at bounding box center [407, 106] width 252 height 57
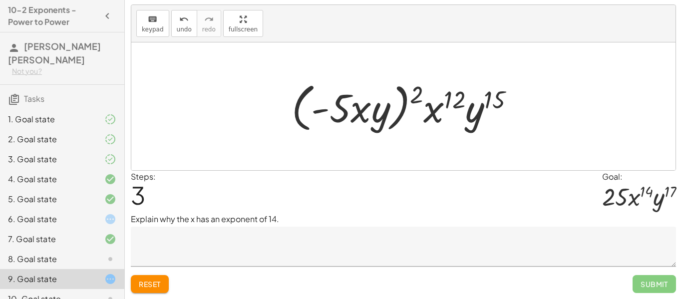
click at [404, 115] on div at bounding box center [407, 106] width 241 height 57
click at [373, 108] on div at bounding box center [407, 106] width 241 height 57
click at [383, 107] on div at bounding box center [407, 106] width 241 height 57
drag, startPoint x: 423, startPoint y: 92, endPoint x: 343, endPoint y: 106, distance: 81.1
click at [343, 106] on div at bounding box center [407, 106] width 241 height 57
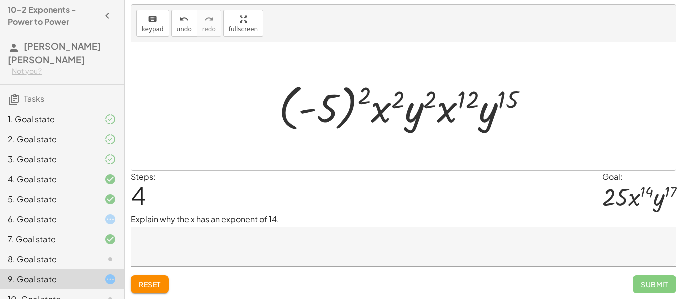
click at [364, 104] on div at bounding box center [408, 106] width 268 height 55
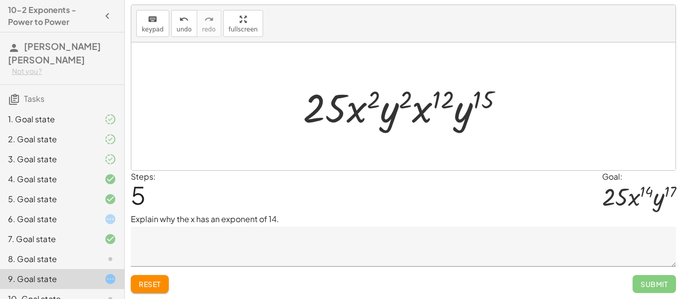
click at [369, 101] on div at bounding box center [407, 106] width 218 height 51
click at [373, 101] on div at bounding box center [407, 106] width 218 height 51
click at [407, 96] on div at bounding box center [407, 106] width 218 height 51
click at [445, 99] on div at bounding box center [407, 106] width 218 height 51
drag, startPoint x: 445, startPoint y: 99, endPoint x: 399, endPoint y: 100, distance: 45.9
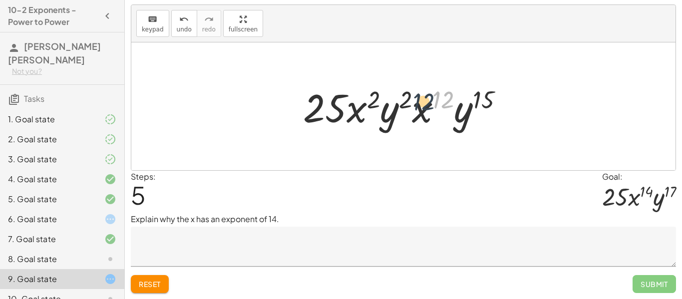
click at [399, 100] on div at bounding box center [407, 106] width 218 height 51
drag, startPoint x: 374, startPoint y: 98, endPoint x: 422, endPoint y: 92, distance: 47.8
click at [422, 92] on div at bounding box center [407, 106] width 218 height 51
drag, startPoint x: 408, startPoint y: 97, endPoint x: 443, endPoint y: 95, distance: 34.5
click at [443, 95] on div at bounding box center [407, 106] width 218 height 51
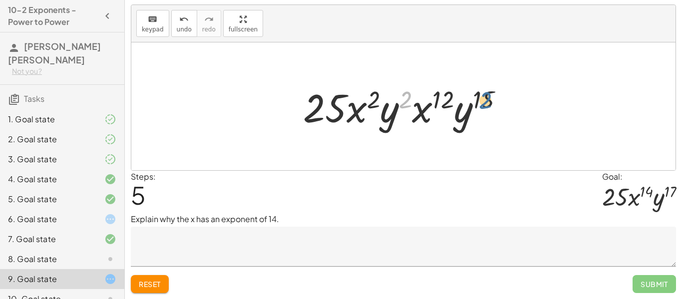
drag, startPoint x: 402, startPoint y: 96, endPoint x: 486, endPoint y: 96, distance: 83.4
click at [486, 96] on div at bounding box center [407, 106] width 218 height 51
drag, startPoint x: 373, startPoint y: 101, endPoint x: 484, endPoint y: 97, distance: 110.9
click at [484, 97] on div at bounding box center [407, 106] width 218 height 51
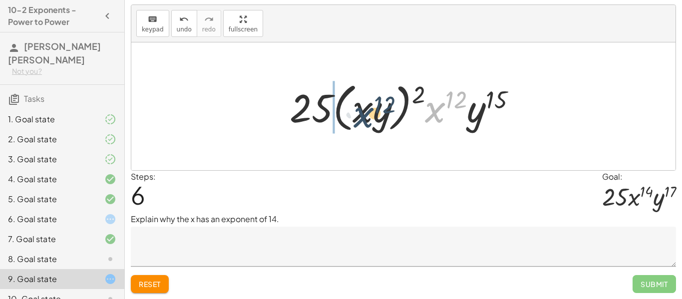
drag, startPoint x: 438, startPoint y: 106, endPoint x: 362, endPoint y: 110, distance: 76.0
click at [362, 110] on div at bounding box center [407, 106] width 245 height 57
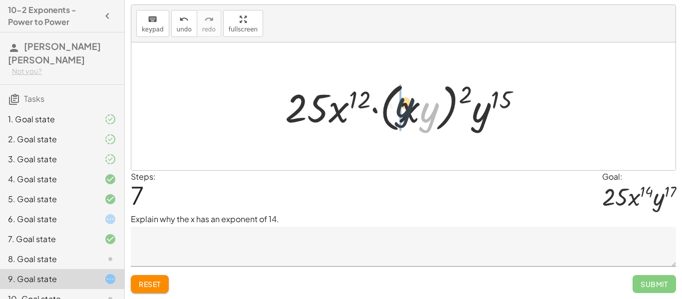
drag, startPoint x: 420, startPoint y: 106, endPoint x: 379, endPoint y: 95, distance: 42.5
click at [379, 95] on div at bounding box center [407, 106] width 254 height 57
drag, startPoint x: 462, startPoint y: 87, endPoint x: 358, endPoint y: 88, distance: 103.3
click at [358, 88] on div at bounding box center [407, 106] width 254 height 57
drag, startPoint x: 502, startPoint y: 97, endPoint x: 466, endPoint y: 91, distance: 36.9
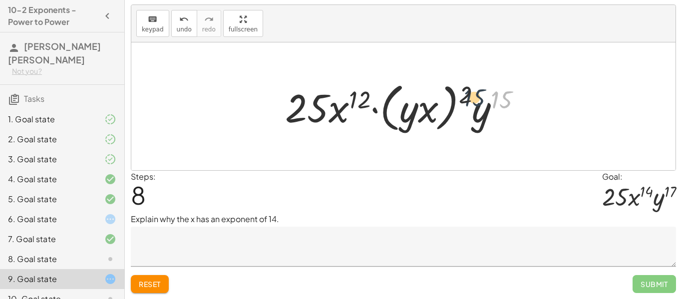
click at [466, 91] on div at bounding box center [407, 106] width 254 height 57
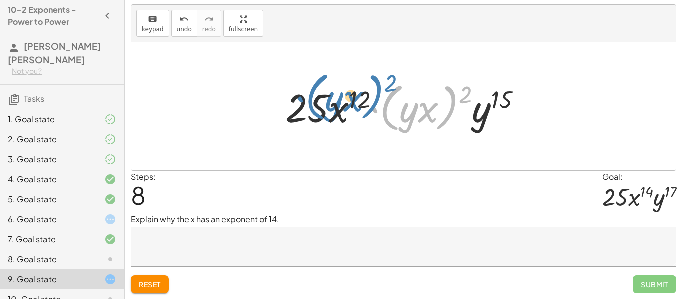
drag, startPoint x: 447, startPoint y: 101, endPoint x: 372, endPoint y: 92, distance: 75.4
click at [372, 92] on div at bounding box center [407, 106] width 254 height 57
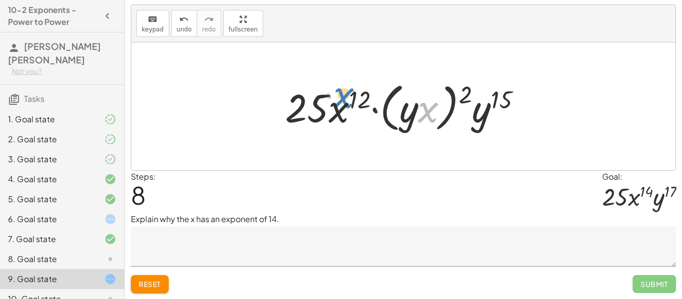
drag, startPoint x: 437, startPoint y: 122, endPoint x: 353, endPoint y: 109, distance: 84.9
click at [353, 109] on div at bounding box center [407, 106] width 254 height 57
drag, startPoint x: 429, startPoint y: 110, endPoint x: 340, endPoint y: 105, distance: 89.0
click at [340, 105] on div at bounding box center [407, 106] width 254 height 57
drag, startPoint x: 407, startPoint y: 106, endPoint x: 363, endPoint y: 109, distance: 44.0
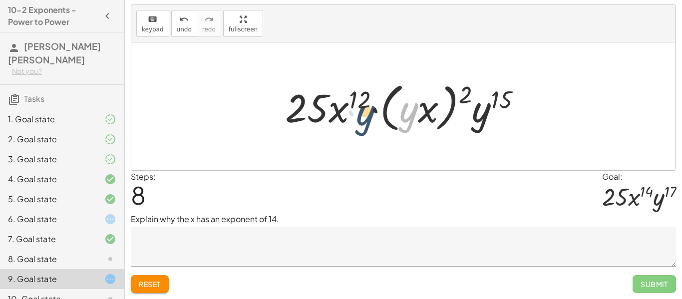
click at [363, 109] on div at bounding box center [407, 106] width 254 height 57
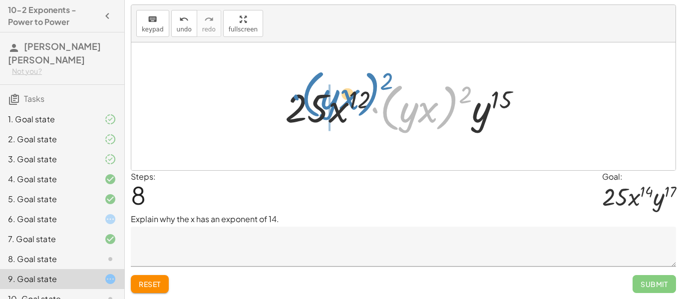
drag, startPoint x: 391, startPoint y: 105, endPoint x: 313, endPoint y: 94, distance: 78.7
click at [313, 94] on div at bounding box center [407, 106] width 254 height 57
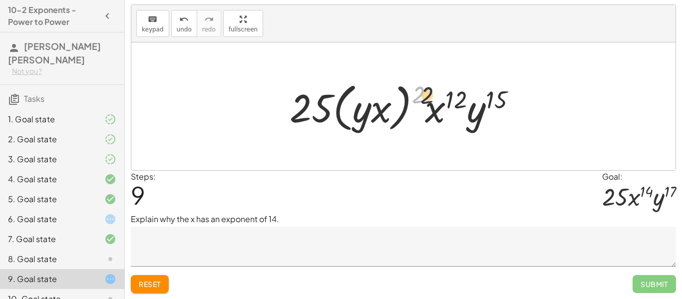
drag, startPoint x: 418, startPoint y: 96, endPoint x: 456, endPoint y: 100, distance: 38.2
click at [456, 100] on div at bounding box center [407, 106] width 245 height 57
drag, startPoint x: 456, startPoint y: 100, endPoint x: 407, endPoint y: 96, distance: 48.6
click at [407, 96] on div at bounding box center [407, 106] width 245 height 57
drag, startPoint x: 487, startPoint y: 97, endPoint x: 364, endPoint y: 92, distance: 123.4
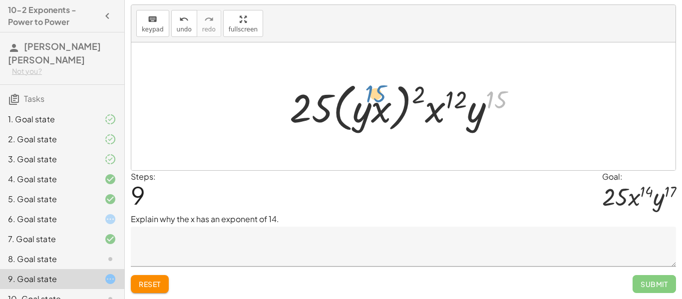
click at [364, 92] on div at bounding box center [407, 106] width 245 height 57
click at [369, 113] on div at bounding box center [407, 106] width 245 height 57
drag, startPoint x: 472, startPoint y: 120, endPoint x: 362, endPoint y: 113, distance: 109.5
click at [362, 113] on div at bounding box center [407, 106] width 245 height 57
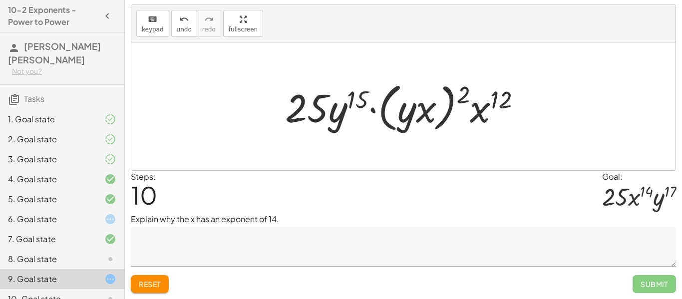
click at [155, 285] on span "Reset" at bounding box center [150, 284] width 22 height 9
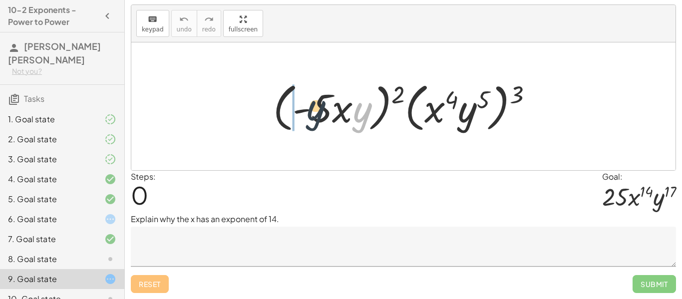
drag, startPoint x: 358, startPoint y: 110, endPoint x: 307, endPoint y: 108, distance: 51.0
click at [307, 108] on div at bounding box center [407, 106] width 278 height 57
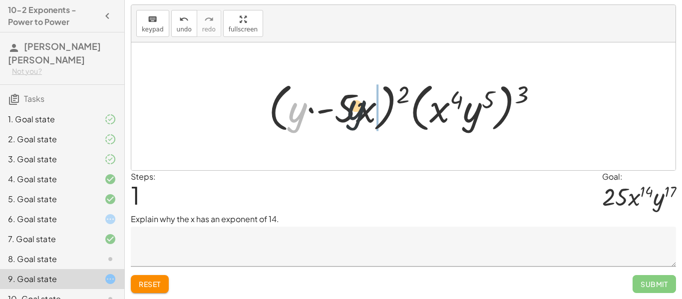
drag, startPoint x: 302, startPoint y: 113, endPoint x: 397, endPoint y: 111, distance: 94.9
click at [397, 111] on div at bounding box center [407, 106] width 287 height 57
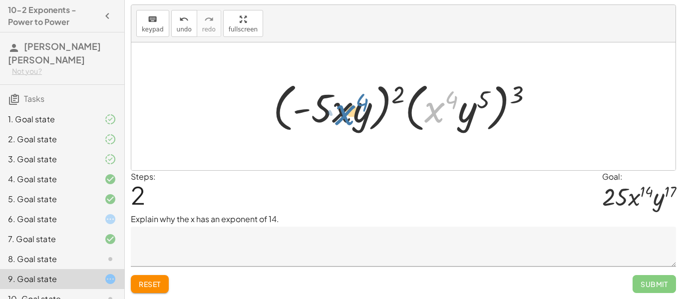
drag, startPoint x: 435, startPoint y: 114, endPoint x: 343, endPoint y: 116, distance: 92.4
click at [343, 116] on div at bounding box center [407, 106] width 278 height 57
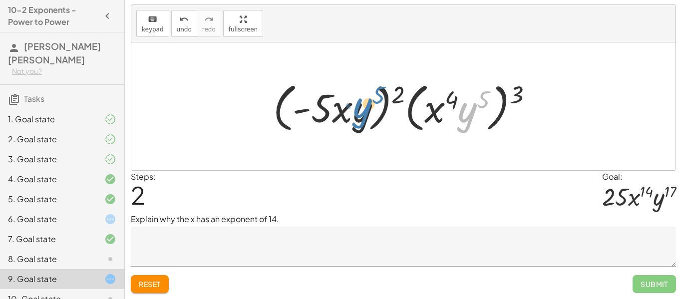
drag, startPoint x: 481, startPoint y: 116, endPoint x: 375, endPoint y: 112, distance: 105.4
click at [375, 112] on div at bounding box center [407, 106] width 278 height 57
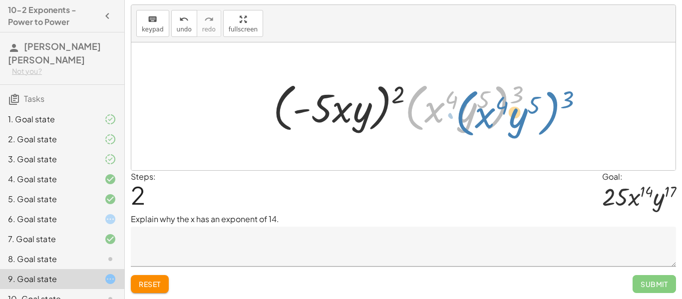
drag, startPoint x: 417, startPoint y: 111, endPoint x: 459, endPoint y: 116, distance: 42.2
click at [459, 116] on div at bounding box center [407, 106] width 278 height 57
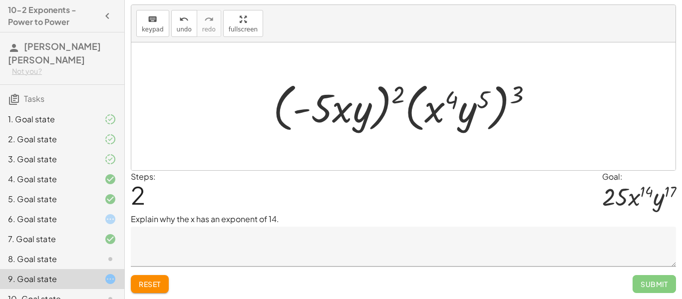
click at [457, 100] on div at bounding box center [407, 106] width 278 height 57
click at [395, 89] on div at bounding box center [407, 106] width 278 height 57
click at [513, 90] on div at bounding box center [407, 106] width 278 height 57
drag, startPoint x: 522, startPoint y: 92, endPoint x: 485, endPoint y: 96, distance: 37.1
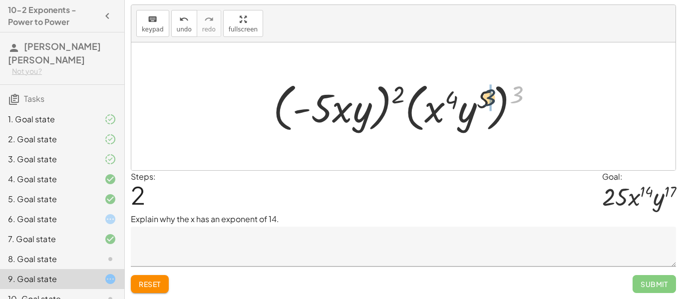
click at [485, 96] on div at bounding box center [407, 106] width 278 height 57
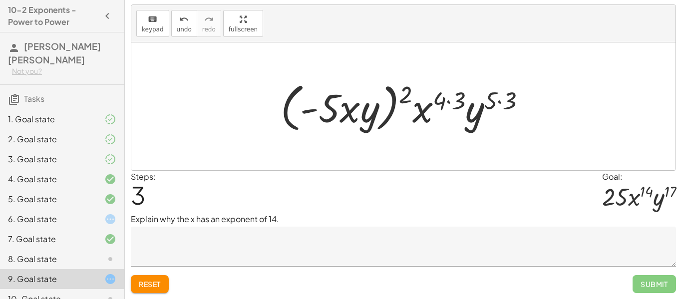
scroll to position [41, 0]
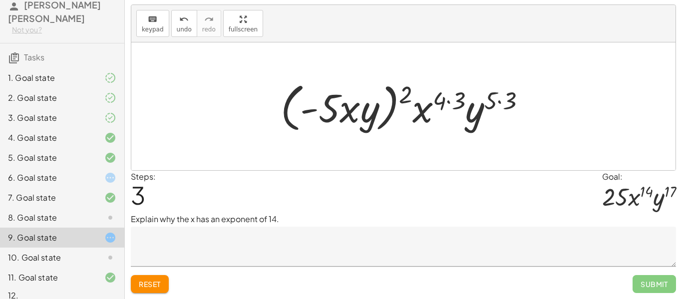
click at [43, 252] on div "10. Goal state" at bounding box center [48, 258] width 80 height 12
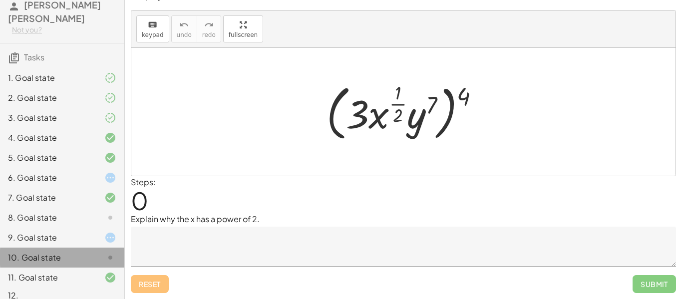
scroll to position [15, 0]
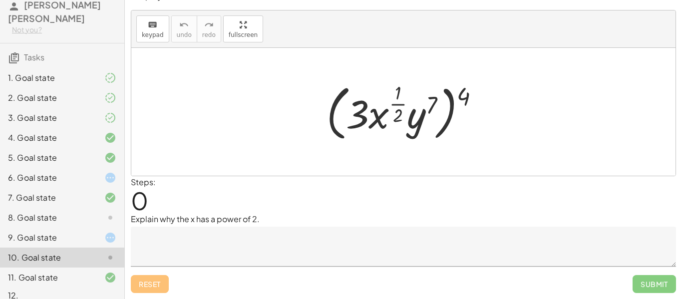
click at [317, 189] on div "Steps: 0" at bounding box center [403, 194] width 545 height 37
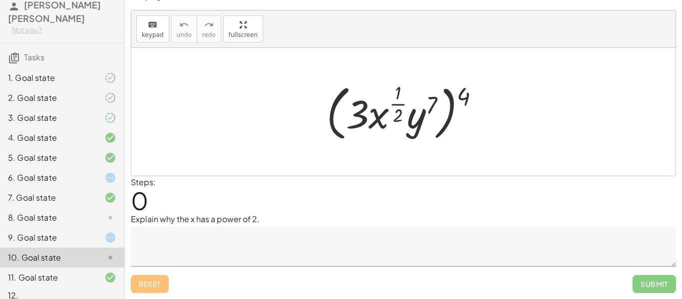
click at [344, 193] on div "Steps: 0" at bounding box center [403, 194] width 545 height 37
drag, startPoint x: 459, startPoint y: 96, endPoint x: 426, endPoint y: 103, distance: 33.2
click at [426, 103] on div at bounding box center [406, 111] width 171 height 65
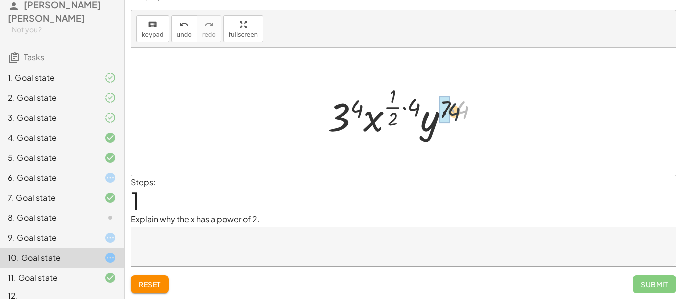
drag, startPoint x: 463, startPoint y: 100, endPoint x: 448, endPoint y: 103, distance: 15.3
drag, startPoint x: 419, startPoint y: 105, endPoint x: 400, endPoint y: 105, distance: 19.0
click at [400, 105] on div at bounding box center [406, 111] width 167 height 59
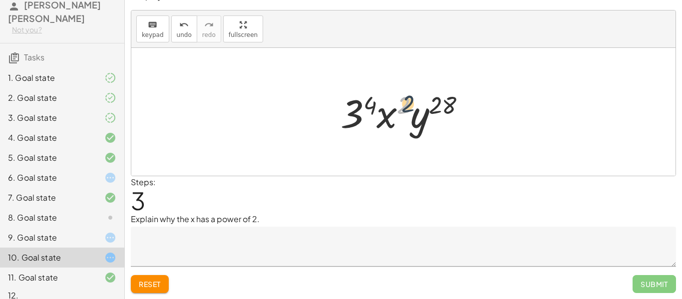
drag, startPoint x: 404, startPoint y: 104, endPoint x: 413, endPoint y: 102, distance: 9.3
click at [413, 102] on div at bounding box center [406, 111] width 143 height 51
drag, startPoint x: 410, startPoint y: 102, endPoint x: 377, endPoint y: 106, distance: 33.2
click at [377, 106] on div at bounding box center [406, 111] width 143 height 51
drag, startPoint x: 437, startPoint y: 108, endPoint x: 401, endPoint y: 101, distance: 36.5
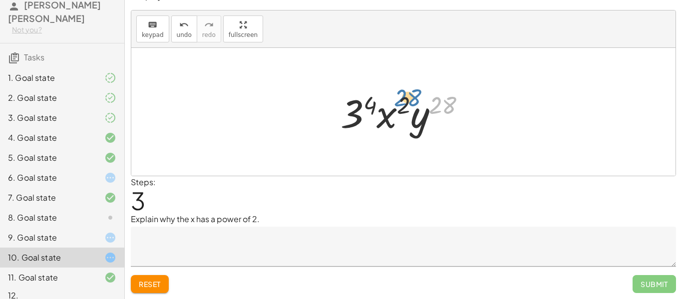
click at [401, 101] on div at bounding box center [406, 111] width 143 height 51
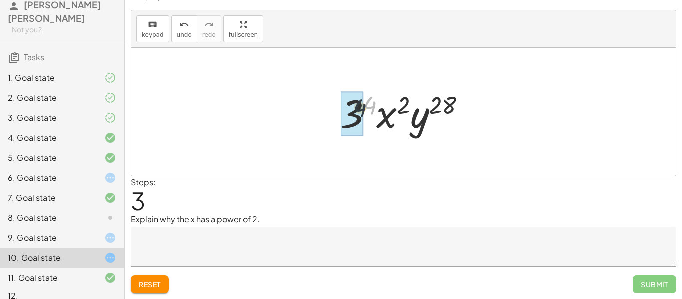
drag, startPoint x: 370, startPoint y: 111, endPoint x: 363, endPoint y: 114, distance: 7.9
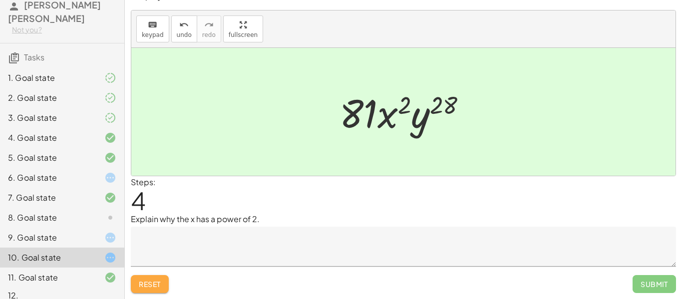
click at [154, 286] on span "Reset" at bounding box center [150, 284] width 22 height 9
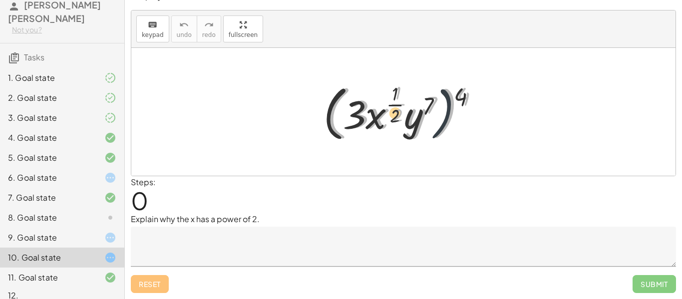
drag, startPoint x: 456, startPoint y: 102, endPoint x: 443, endPoint y: 104, distance: 13.7
click at [443, 104] on div at bounding box center [406, 111] width 171 height 65
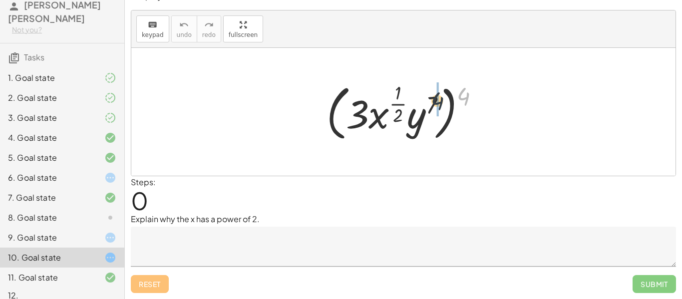
drag, startPoint x: 474, startPoint y: 93, endPoint x: 440, endPoint y: 99, distance: 34.0
click at [440, 99] on div at bounding box center [406, 111] width 171 height 65
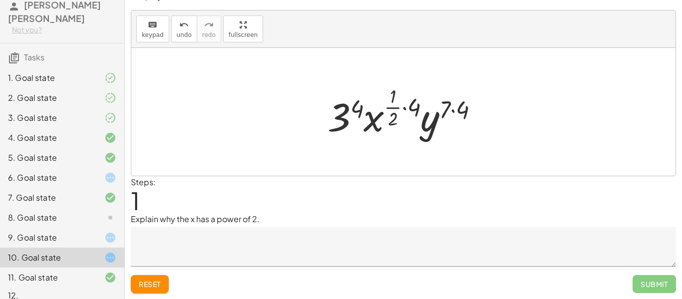
click at [472, 109] on div at bounding box center [406, 111] width 169 height 59
click at [414, 106] on div at bounding box center [406, 111] width 167 height 59
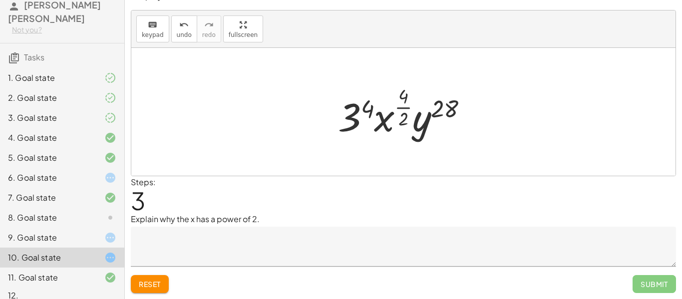
click at [235, 235] on textarea at bounding box center [403, 247] width 545 height 40
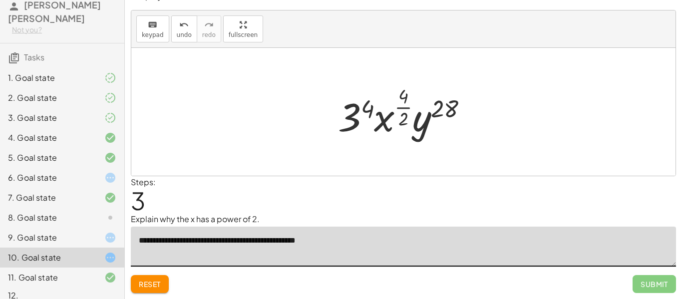
click at [196, 242] on textarea "**********" at bounding box center [403, 247] width 545 height 40
click at [194, 240] on textarea "**********" at bounding box center [403, 247] width 545 height 40
click at [195, 240] on textarea "**********" at bounding box center [403, 247] width 545 height 40
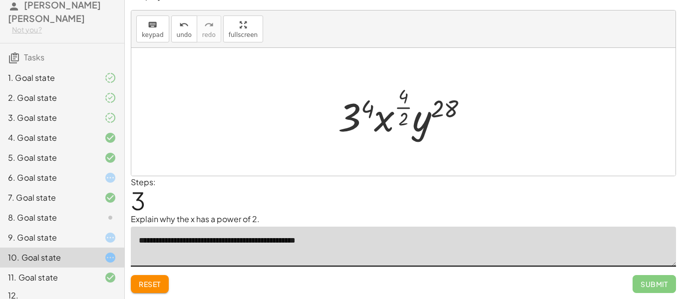
click at [216, 237] on textarea "**********" at bounding box center [403, 247] width 545 height 40
click at [221, 241] on textarea "**********" at bounding box center [403, 247] width 545 height 40
click at [399, 115] on div at bounding box center [407, 111] width 148 height 59
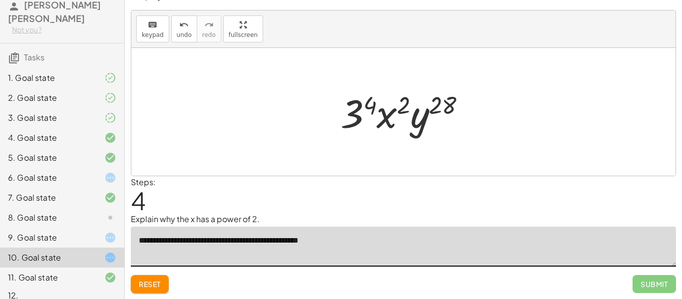
click at [370, 101] on div at bounding box center [406, 111] width 143 height 51
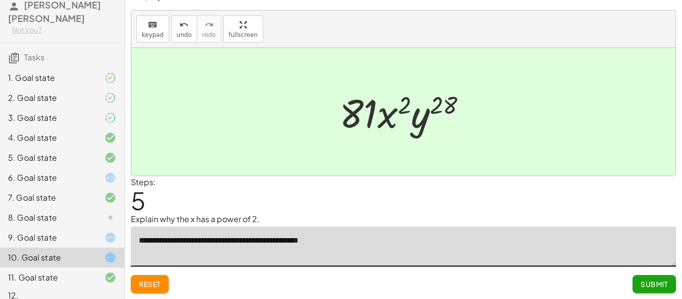
click at [222, 240] on textarea "**********" at bounding box center [403, 247] width 545 height 40
click at [223, 240] on textarea "**********" at bounding box center [403, 247] width 545 height 40
click at [413, 222] on div "**********" at bounding box center [403, 239] width 545 height 53
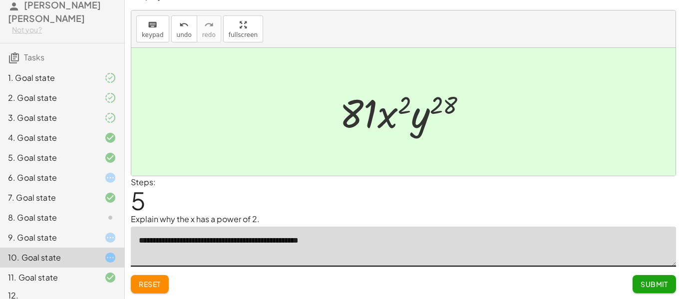
type textarea "**********"
click at [649, 284] on span "Submit" at bounding box center [653, 284] width 27 height 9
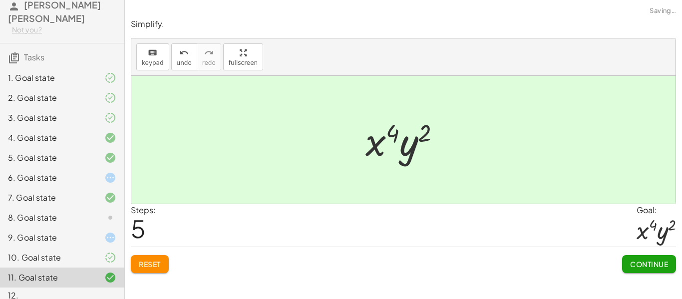
scroll to position [0, 0]
click at [466, 235] on div "Steps: 5 Goal: · x 4 · y 2" at bounding box center [403, 225] width 545 height 43
click at [460, 235] on div "Steps: 5 Goal: · x 4 · y 2" at bounding box center [403, 225] width 545 height 43
click at [667, 257] on button "Continue" at bounding box center [649, 264] width 54 height 18
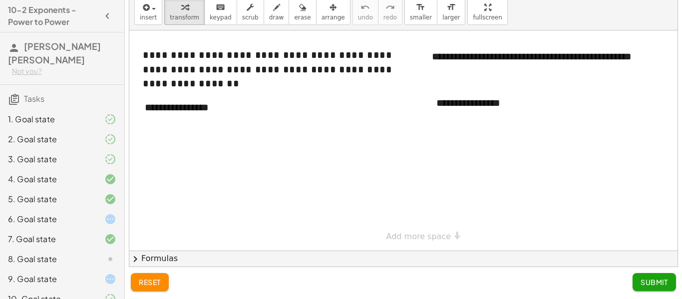
scroll to position [41, 0]
